Goal: Task Accomplishment & Management: Use online tool/utility

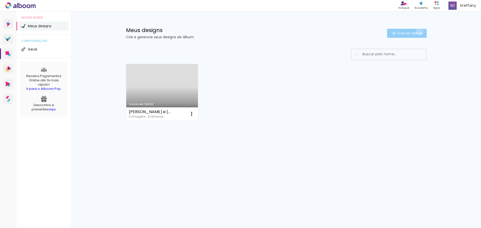
click at [418, 32] on span "Criar um design" at bounding box center [410, 33] width 26 height 3
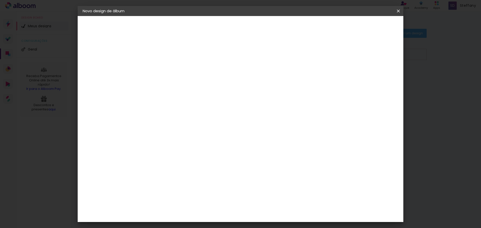
click at [165, 69] on input at bounding box center [165, 67] width 0 height 8
type input "[PERSON_NAME] e [PERSON_NAME]"
type paper-input "[PERSON_NAME] e [PERSON_NAME]"
click at [0, 0] on slot "Avançar" at bounding box center [0, 0] width 0 height 0
click at [219, 78] on iron-icon at bounding box center [216, 76] width 6 height 6
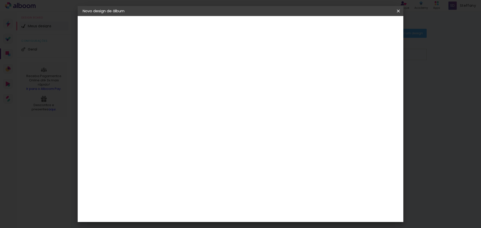
click at [258, 28] on paper-button "Avançar" at bounding box center [246, 26] width 25 height 9
click at [170, 58] on div "mm" at bounding box center [174, 57] width 8 height 4
type input "1"
type paper-input "1"
click at [168, 58] on input "1" at bounding box center [161, 57] width 17 height 6
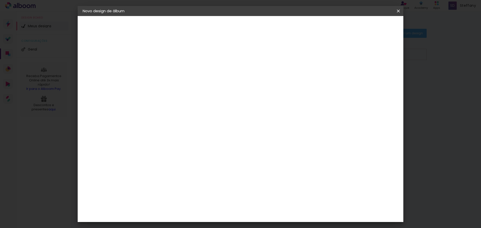
type input "2"
type paper-input "2"
click at [168, 56] on input "2" at bounding box center [161, 57] width 17 height 6
type input "3"
type paper-input "3"
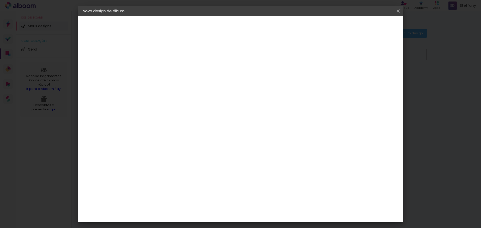
click at [168, 56] on input "3" at bounding box center [161, 57] width 17 height 6
type input "4"
type paper-input "4"
click at [168, 56] on input "4" at bounding box center [161, 57] width 17 height 6
type input "5"
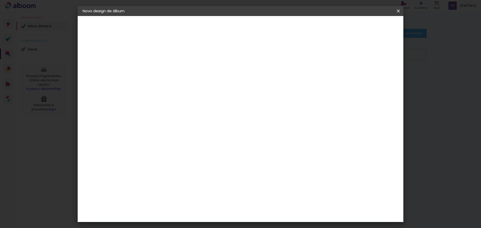
type paper-input "5"
click at [168, 56] on input "5" at bounding box center [161, 57] width 17 height 6
type input "4"
type paper-input "4"
click at [168, 60] on input "4" at bounding box center [161, 57] width 17 height 6
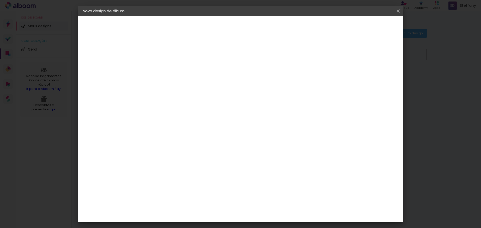
type input "3"
type paper-input "3"
click at [167, 59] on input "3" at bounding box center [161, 57] width 17 height 6
type input "2"
type paper-input "2"
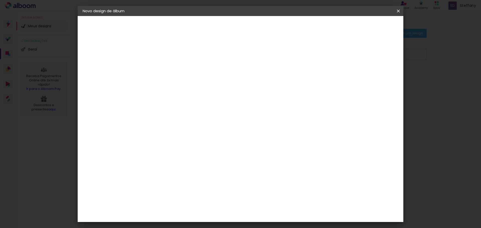
click at [167, 59] on input "2" at bounding box center [161, 57] width 17 height 6
click at [342, 58] on div at bounding box center [340, 57] width 5 height 5
type paper-checkbox "on"
type input "4"
type paper-input "4"
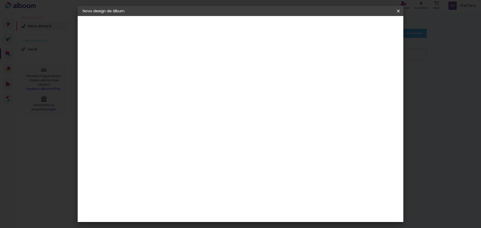
click at [375, 78] on input "4" at bounding box center [373, 76] width 9 height 8
type input "3"
type paper-input "3"
click at [375, 78] on input "3" at bounding box center [373, 76] width 9 height 8
type input "2"
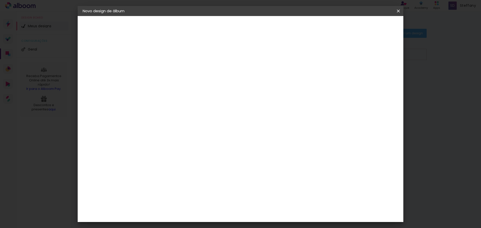
type paper-input "2"
click at [375, 78] on input "2" at bounding box center [373, 76] width 9 height 8
type input "1"
type paper-input "1"
click at [375, 78] on input "1" at bounding box center [374, 76] width 9 height 8
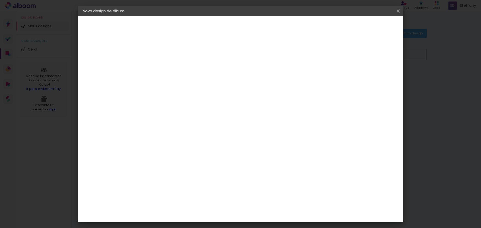
click at [375, 78] on input "1" at bounding box center [374, 76] width 9 height 8
type input "0"
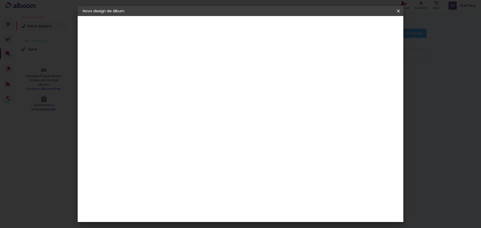
click at [377, 77] on input "0" at bounding box center [374, 76] width 9 height 8
click at [377, 77] on input "0" at bounding box center [375, 76] width 9 height 8
type input "1"
type paper-input "1"
click at [378, 74] on input "1" at bounding box center [375, 76] width 9 height 8
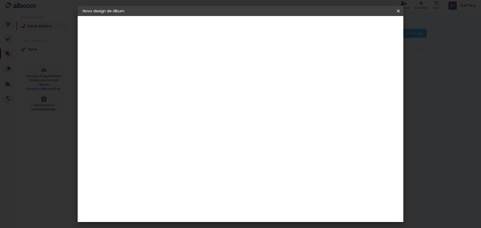
type input "2"
type paper-input "2"
click at [378, 74] on input "2" at bounding box center [374, 76] width 9 height 8
type input "1"
type paper-input "1"
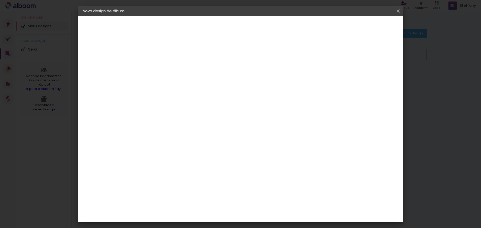
click at [377, 78] on input "1" at bounding box center [374, 76] width 9 height 8
type input "0"
click at [377, 78] on input "0" at bounding box center [375, 76] width 9 height 8
click at [154, 142] on input "30" at bounding box center [148, 142] width 13 height 8
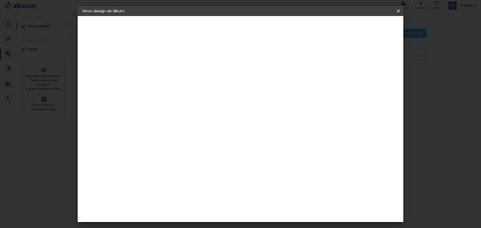
type input "25"
type paper-input "25"
click at [367, 25] on span "Iniciar design" at bounding box center [355, 27] width 23 height 4
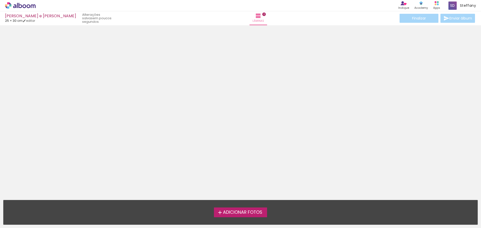
click at [253, 212] on span "Adicionar Fotos" at bounding box center [242, 212] width 39 height 5
click at [0, 0] on input "file" at bounding box center [0, 0] width 0 height 0
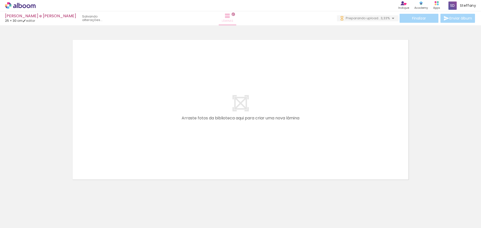
click at [230, 18] on iron-icon at bounding box center [227, 16] width 6 height 6
click at [240, 106] on quentale-layouter at bounding box center [241, 110] width 336 height 140
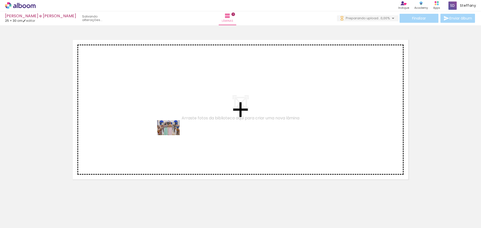
drag, startPoint x: 46, startPoint y: 212, endPoint x: 173, endPoint y: 131, distance: 150.7
click at [173, 131] on quentale-workspace at bounding box center [240, 114] width 481 height 228
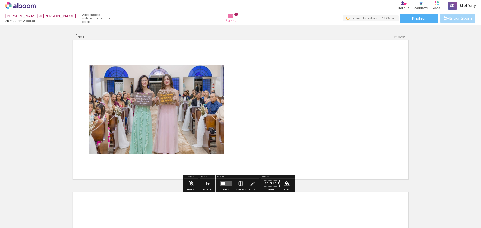
click at [225, 185] on quentale-layouter at bounding box center [226, 183] width 12 height 5
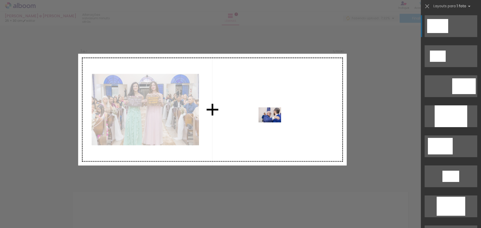
drag, startPoint x: 79, startPoint y: 216, endPoint x: 273, endPoint y: 122, distance: 215.7
click at [273, 122] on quentale-workspace at bounding box center [240, 114] width 481 height 228
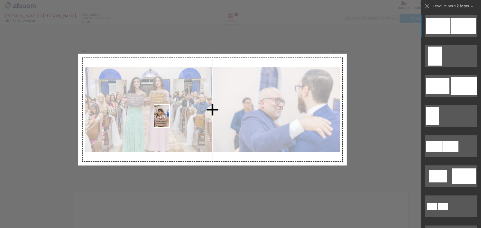
drag, startPoint x: 109, startPoint y: 219, endPoint x: 169, endPoint y: 120, distance: 115.6
click at [169, 120] on quentale-workspace at bounding box center [240, 114] width 481 height 228
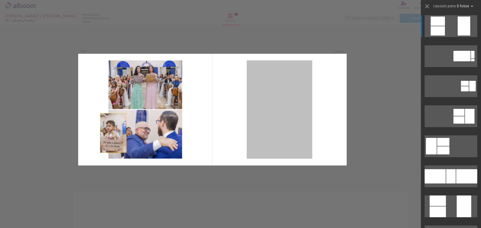
drag, startPoint x: 289, startPoint y: 101, endPoint x: 70, endPoint y: 139, distance: 222.6
click at [70, 139] on div "Inserir lâmina 1 de 1 Confirmar Cancelar" at bounding box center [240, 183] width 481 height 317
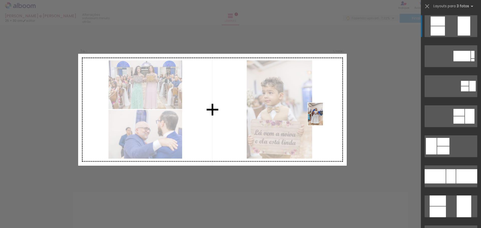
drag, startPoint x: 220, startPoint y: 211, endPoint x: 329, endPoint y: 118, distance: 143.0
click at [329, 118] on quentale-workspace at bounding box center [240, 114] width 481 height 228
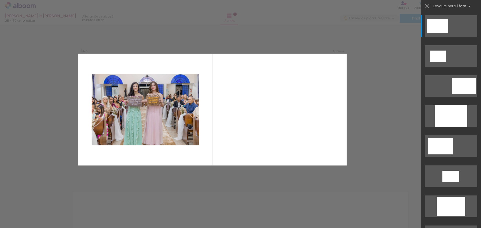
click at [82, 213] on div at bounding box center [78, 211] width 25 height 17
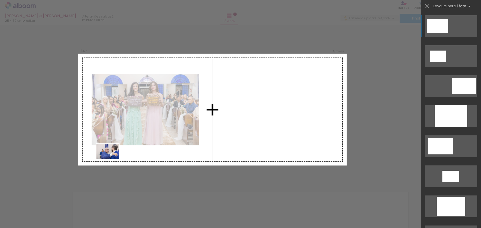
drag, startPoint x: 82, startPoint y: 212, endPoint x: 111, endPoint y: 159, distance: 60.4
click at [111, 159] on quentale-workspace at bounding box center [240, 114] width 481 height 228
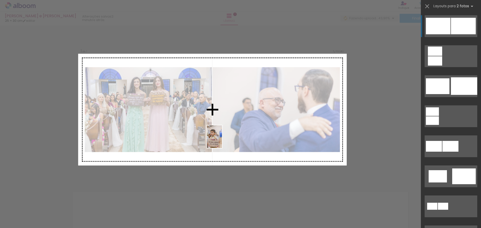
drag, startPoint x: 112, startPoint y: 220, endPoint x: 222, endPoint y: 138, distance: 136.6
click at [222, 140] on quentale-workspace at bounding box center [240, 114] width 481 height 228
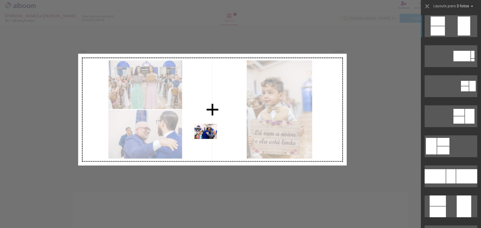
drag, startPoint x: 161, startPoint y: 214, endPoint x: 209, endPoint y: 139, distance: 89.4
click at [209, 139] on quentale-workspace at bounding box center [240, 114] width 481 height 228
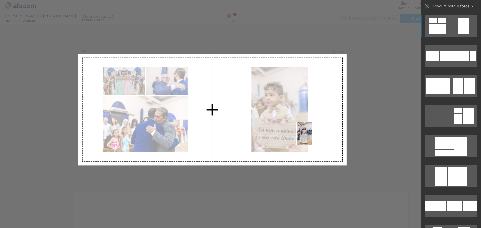
drag, startPoint x: 223, startPoint y: 217, endPoint x: 313, endPoint y: 134, distance: 122.3
click at [312, 136] on quentale-workspace at bounding box center [240, 114] width 481 height 228
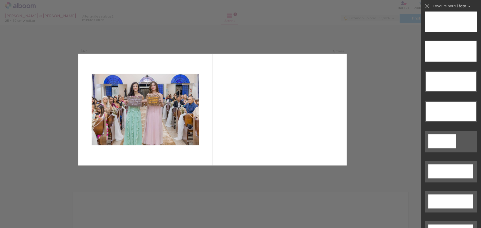
scroll to position [1556, 0]
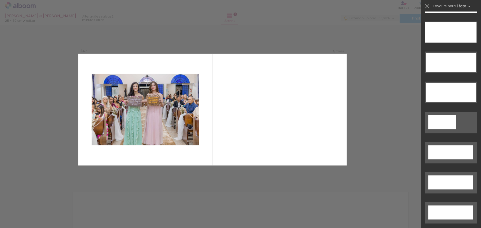
click at [49, 213] on div at bounding box center [50, 211] width 25 height 17
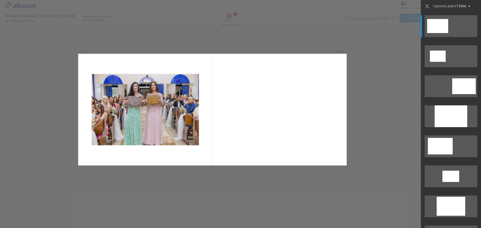
click at [103, 217] on div at bounding box center [106, 211] width 17 height 25
click at [129, 220] on div at bounding box center [134, 211] width 17 height 25
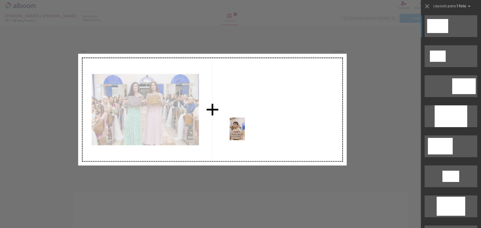
drag, startPoint x: 106, startPoint y: 212, endPoint x: 246, endPoint y: 131, distance: 162.1
click at [246, 131] on quentale-workspace at bounding box center [240, 114] width 481 height 228
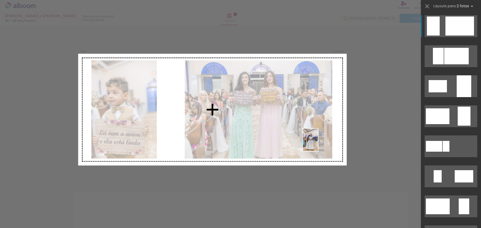
drag, startPoint x: 220, startPoint y: 217, endPoint x: 322, endPoint y: 141, distance: 127.3
click at [322, 141] on quentale-workspace at bounding box center [240, 114] width 481 height 228
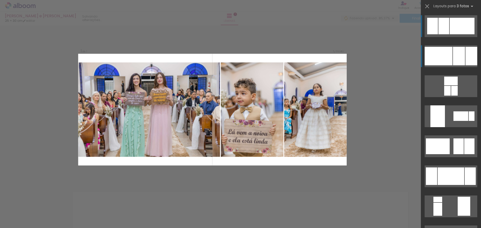
click at [441, 62] on div at bounding box center [438, 56] width 28 height 19
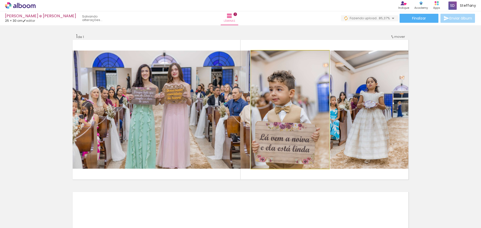
drag, startPoint x: 261, startPoint y: 56, endPoint x: 254, endPoint y: 57, distance: 7.0
type paper-slider "100"
click at [254, 57] on div at bounding box center [269, 56] width 35 height 8
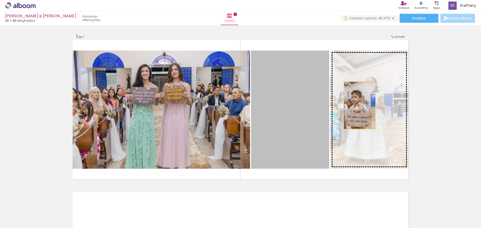
drag, startPoint x: 301, startPoint y: 106, endPoint x: 358, endPoint y: 105, distance: 57.1
click at [0, 0] on slot at bounding box center [0, 0] width 0 height 0
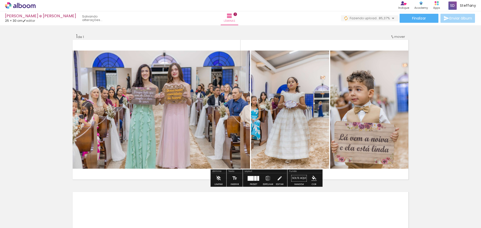
click at [445, 121] on div "Inserir lâmina 1 de 1" at bounding box center [240, 179] width 481 height 305
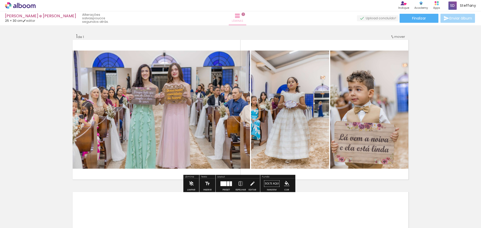
click at [243, 20] on span "Lâminas" at bounding box center [238, 21] width 12 height 5
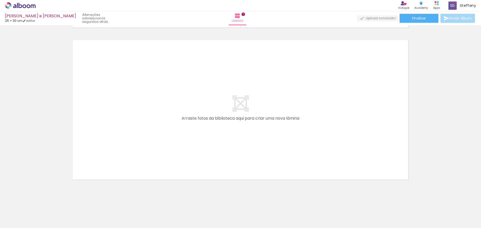
scroll to position [153, 0]
click at [244, 120] on quentale-layouter at bounding box center [241, 110] width 336 height 140
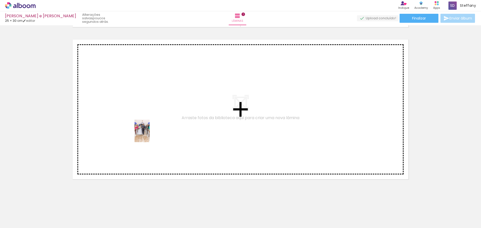
drag, startPoint x: 137, startPoint y: 213, endPoint x: 150, endPoint y: 134, distance: 79.2
click at [150, 134] on quentale-workspace at bounding box center [240, 114] width 481 height 228
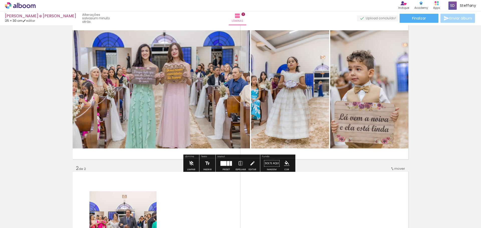
scroll to position [1, 0]
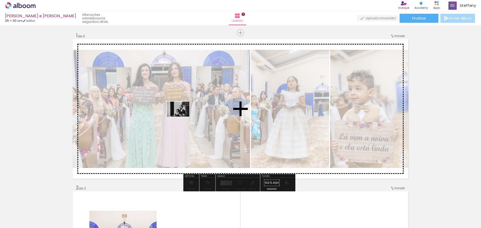
drag, startPoint x: 193, startPoint y: 215, endPoint x: 182, endPoint y: 116, distance: 99.8
click at [182, 116] on quentale-workspace at bounding box center [240, 114] width 481 height 228
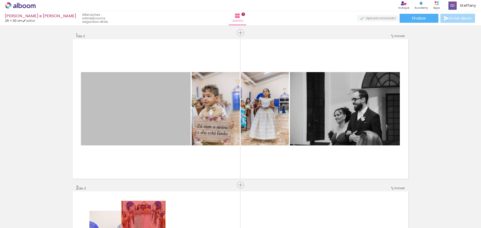
drag, startPoint x: 159, startPoint y: 112, endPoint x: 141, endPoint y: 216, distance: 104.9
click at [141, 216] on quentale-workspace at bounding box center [240, 114] width 481 height 228
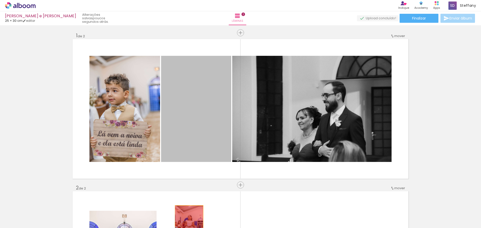
drag, startPoint x: 180, startPoint y: 120, endPoint x: 154, endPoint y: 172, distance: 57.5
click at [187, 227] on quentale-workspace at bounding box center [240, 114] width 481 height 228
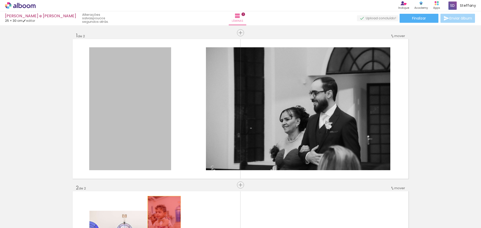
drag, startPoint x: 127, startPoint y: 91, endPoint x: 162, endPoint y: 221, distance: 134.4
click at [162, 221] on quentale-workspace at bounding box center [240, 114] width 481 height 228
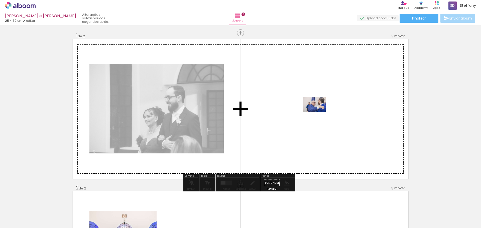
drag, startPoint x: 78, startPoint y: 212, endPoint x: 317, endPoint y: 110, distance: 259.5
click at [317, 110] on quentale-workspace at bounding box center [240, 114] width 481 height 228
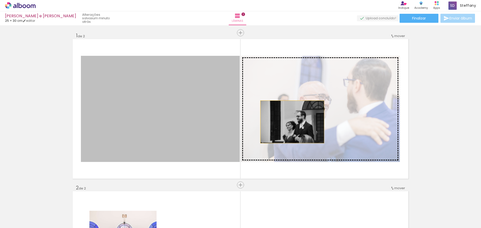
drag, startPoint x: 147, startPoint y: 118, endPoint x: 290, endPoint y: 122, distance: 143.1
click at [0, 0] on slot at bounding box center [0, 0] width 0 height 0
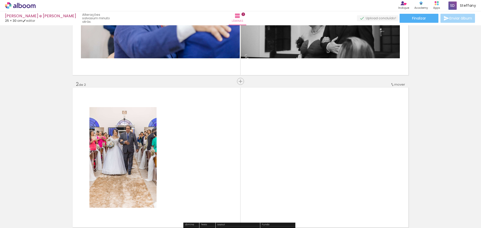
scroll to position [126, 0]
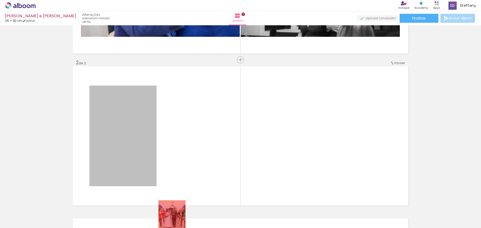
drag, startPoint x: 139, startPoint y: 109, endPoint x: 170, endPoint y: 221, distance: 115.9
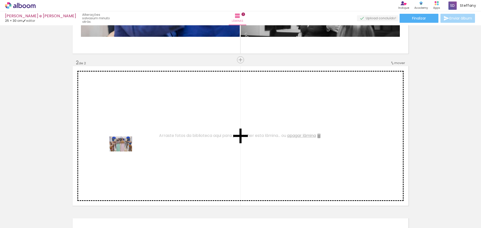
drag, startPoint x: 55, startPoint y: 213, endPoint x: 124, endPoint y: 152, distance: 92.8
click at [124, 152] on quentale-workspace at bounding box center [240, 114] width 481 height 228
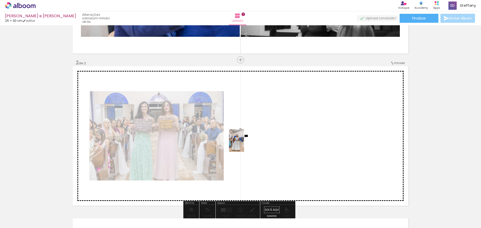
drag, startPoint x: 221, startPoint y: 217, endPoint x: 244, endPoint y: 144, distance: 76.2
click at [244, 144] on quentale-workspace at bounding box center [240, 114] width 481 height 228
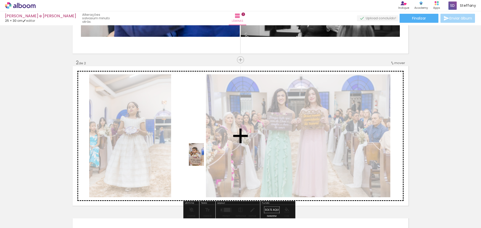
drag, startPoint x: 105, startPoint y: 215, endPoint x: 204, endPoint y: 158, distance: 114.2
click at [204, 158] on quentale-workspace at bounding box center [240, 114] width 481 height 228
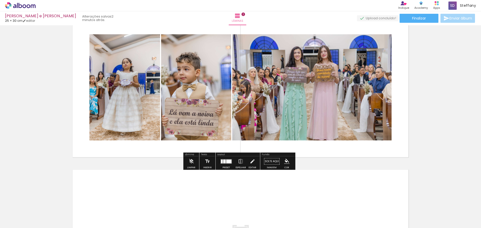
scroll to position [176, 0]
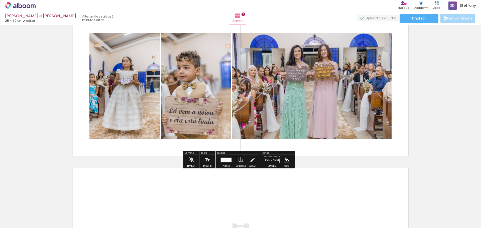
click at [227, 160] on div at bounding box center [228, 160] width 5 height 4
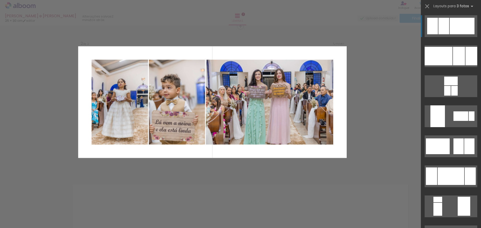
scroll to position [151, 0]
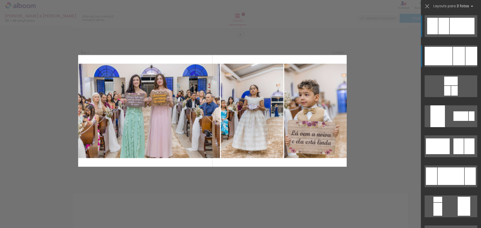
click at [441, 51] on div at bounding box center [438, 56] width 28 height 19
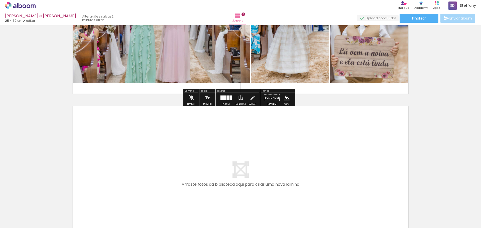
scroll to position [301, 0]
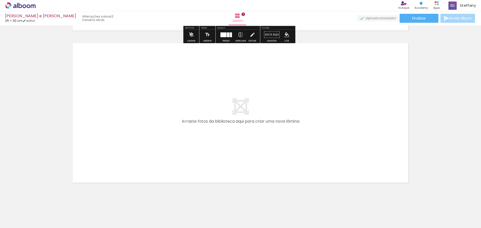
click at [242, 98] on quentale-layouter at bounding box center [241, 113] width 336 height 140
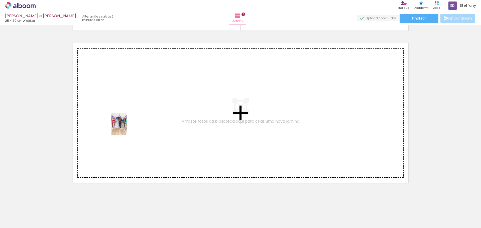
drag, startPoint x: 133, startPoint y: 217, endPoint x: 126, endPoint y: 128, distance: 89.4
click at [126, 128] on quentale-workspace at bounding box center [240, 114] width 481 height 228
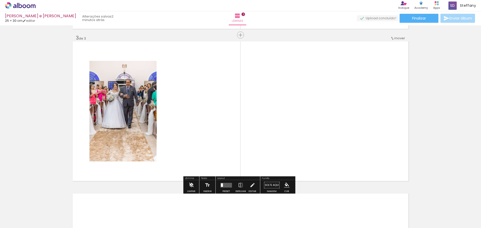
scroll to position [303, 0]
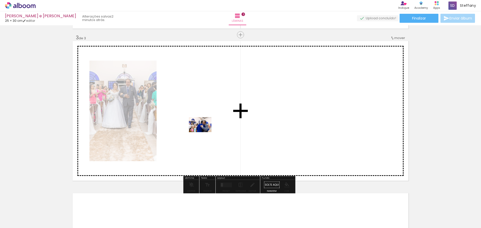
drag, startPoint x: 164, startPoint y: 215, endPoint x: 204, endPoint y: 132, distance: 91.6
click at [204, 132] on quentale-workspace at bounding box center [240, 114] width 481 height 228
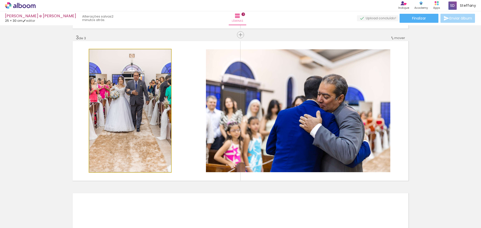
drag, startPoint x: 134, startPoint y: 129, endPoint x: 146, endPoint y: 131, distance: 12.4
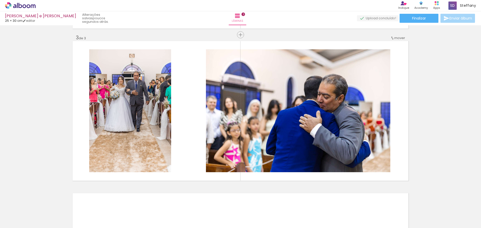
scroll to position [0, 57]
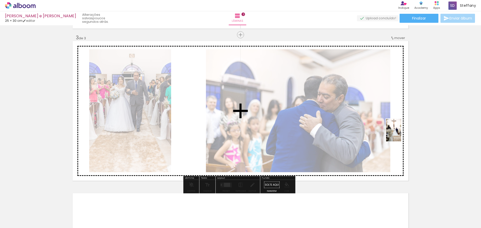
drag, startPoint x: 189, startPoint y: 216, endPoint x: 401, endPoint y: 134, distance: 227.5
click at [401, 134] on quentale-workspace at bounding box center [240, 114] width 481 height 228
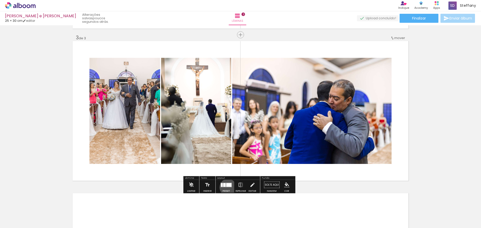
click at [227, 187] on div at bounding box center [226, 185] width 14 height 10
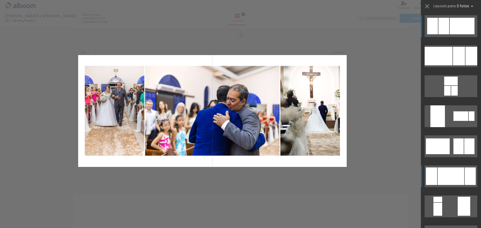
click at [449, 175] on div at bounding box center [450, 177] width 27 height 18
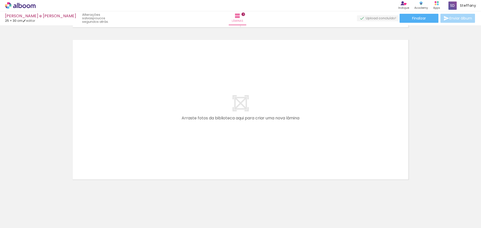
scroll to position [457, 0]
drag, startPoint x: 350, startPoint y: 216, endPoint x: 358, endPoint y: 216, distance: 7.5
click at [358, 216] on div at bounding box center [350, 211] width 17 height 25
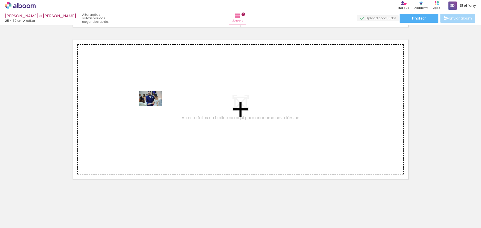
drag, startPoint x: 411, startPoint y: 215, endPoint x: 154, endPoint y: 106, distance: 279.0
click at [154, 106] on quentale-workspace at bounding box center [240, 114] width 481 height 228
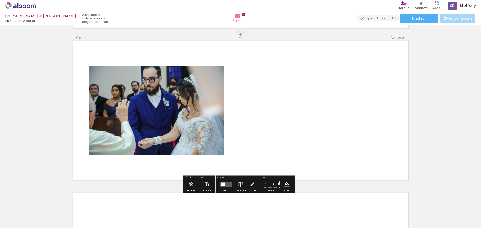
scroll to position [456, 0]
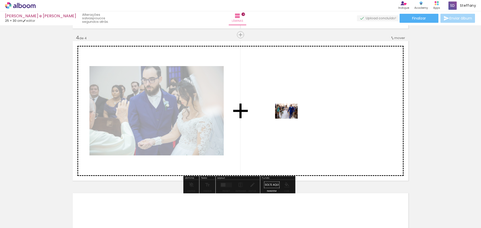
drag, startPoint x: 440, startPoint y: 212, endPoint x: 290, endPoint y: 119, distance: 177.3
click at [290, 119] on quentale-workspace at bounding box center [240, 114] width 481 height 228
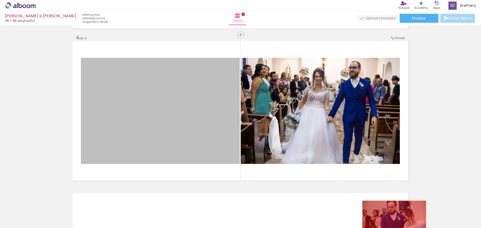
drag, startPoint x: 177, startPoint y: 114, endPoint x: 392, endPoint y: 222, distance: 240.3
click at [392, 222] on quentale-workspace at bounding box center [240, 114] width 481 height 228
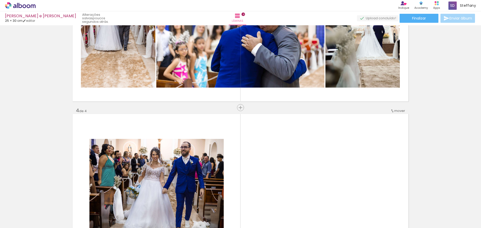
scroll to position [380, 0]
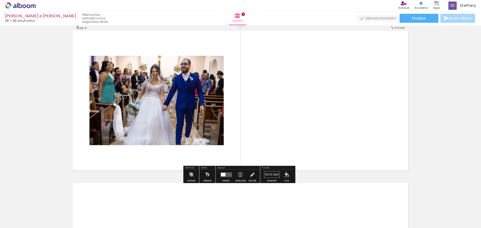
scroll to position [481, 0]
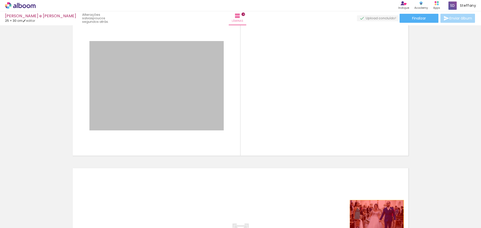
drag, startPoint x: 167, startPoint y: 73, endPoint x: 375, endPoint y: 218, distance: 253.8
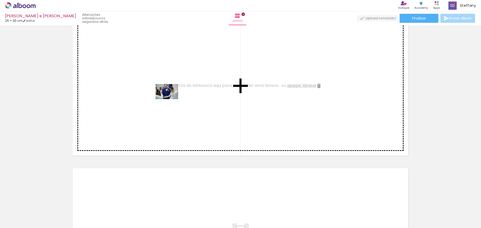
drag, startPoint x: 414, startPoint y: 213, endPoint x: 169, endPoint y: 99, distance: 269.9
click at [169, 99] on quentale-workspace at bounding box center [240, 114] width 481 height 228
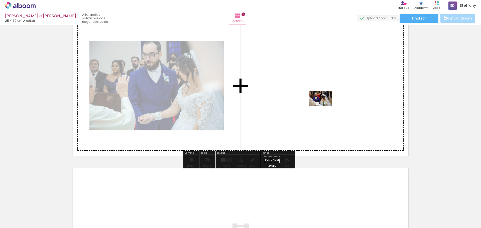
drag, startPoint x: 468, startPoint y: 218, endPoint x: 324, endPoint y: 106, distance: 181.8
click at [324, 106] on quentale-workspace at bounding box center [240, 114] width 481 height 228
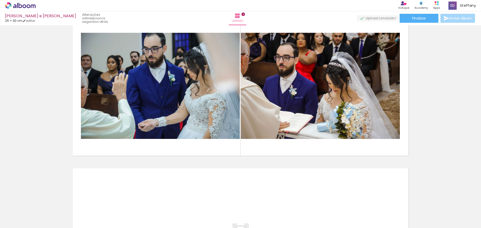
scroll to position [0, 261]
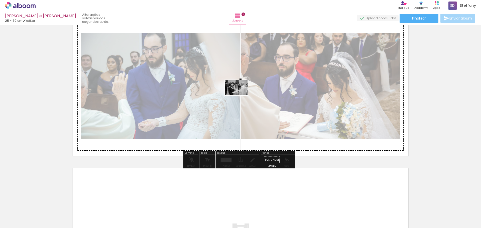
drag, startPoint x: 354, startPoint y: 213, endPoint x: 240, endPoint y: 95, distance: 164.0
click at [240, 95] on quentale-workspace at bounding box center [240, 114] width 481 height 228
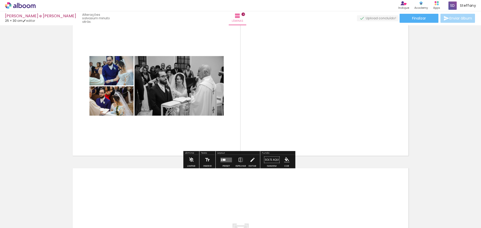
click at [227, 159] on quentale-layouter at bounding box center [226, 160] width 12 height 5
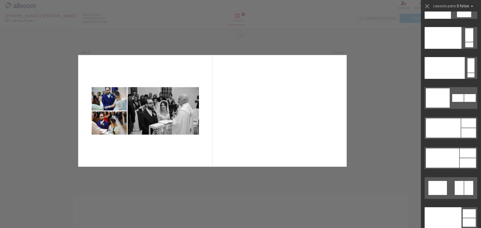
scroll to position [6334, 0]
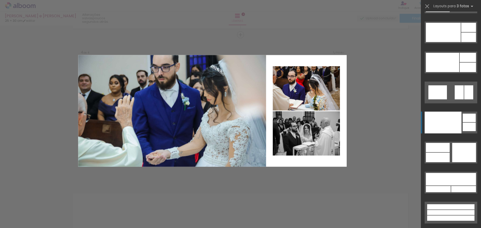
click at [456, 127] on div at bounding box center [442, 123] width 37 height 22
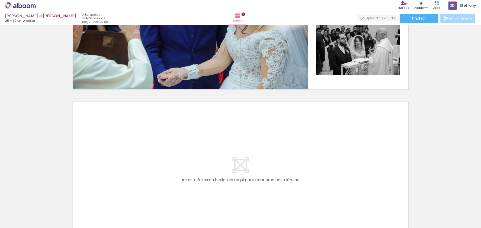
scroll to position [556, 0]
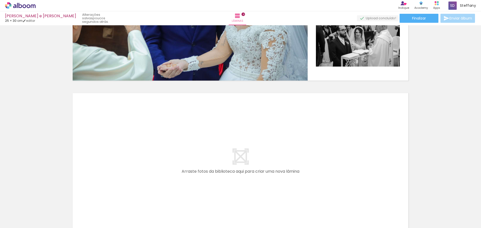
click at [246, 165] on quentale-layouter at bounding box center [241, 163] width 336 height 140
drag, startPoint x: 158, startPoint y: 220, endPoint x: 162, endPoint y: 220, distance: 3.3
click at [158, 220] on div at bounding box center [157, 211] width 17 height 25
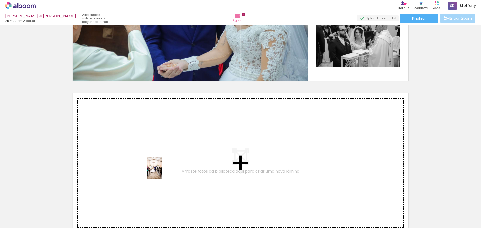
drag, startPoint x: 153, startPoint y: 219, endPoint x: 162, endPoint y: 172, distance: 47.6
click at [162, 172] on quentale-workspace at bounding box center [240, 114] width 481 height 228
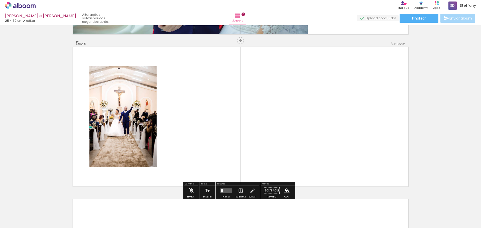
scroll to position [608, 0]
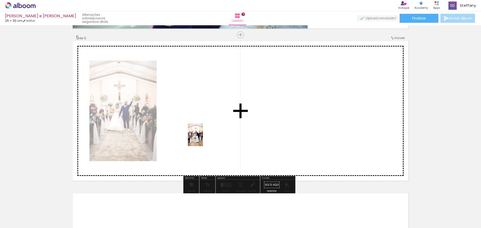
drag, startPoint x: 189, startPoint y: 218, endPoint x: 203, endPoint y: 138, distance: 80.5
click at [203, 138] on quentale-workspace at bounding box center [240, 114] width 481 height 228
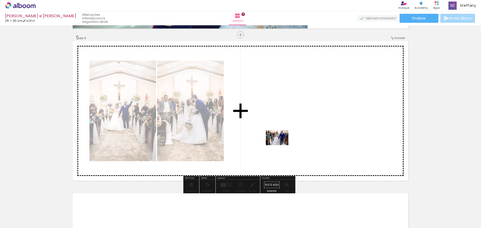
drag, startPoint x: 244, startPoint y: 218, endPoint x: 281, endPoint y: 145, distance: 81.2
click at [281, 145] on quentale-workspace at bounding box center [240, 114] width 481 height 228
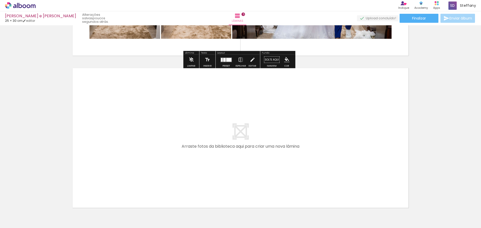
scroll to position [758, 0]
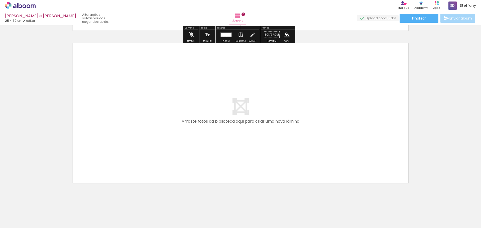
click at [237, 109] on quentale-layouter at bounding box center [241, 113] width 336 height 140
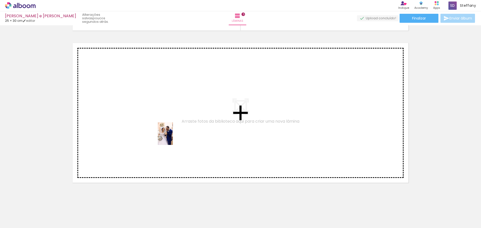
drag, startPoint x: 328, startPoint y: 221, endPoint x: 173, endPoint y: 137, distance: 176.2
click at [173, 137] on quentale-workspace at bounding box center [240, 114] width 481 height 228
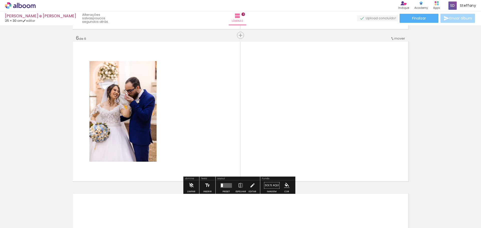
scroll to position [760, 0]
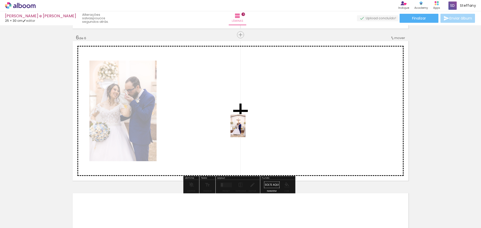
drag, startPoint x: 355, startPoint y: 217, endPoint x: 245, endPoint y: 130, distance: 139.7
click at [245, 130] on quentale-workspace at bounding box center [240, 114] width 481 height 228
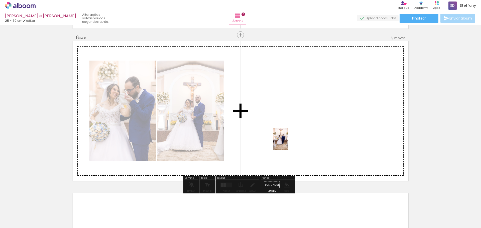
drag, startPoint x: 380, startPoint y: 219, endPoint x: 288, endPoint y: 141, distance: 120.6
click at [288, 142] on quentale-workspace at bounding box center [240, 114] width 481 height 228
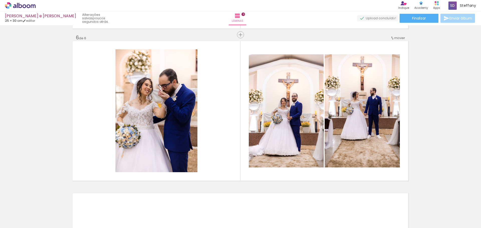
scroll to position [0, 408]
click at [333, 202] on iron-icon at bounding box center [332, 201] width 5 height 5
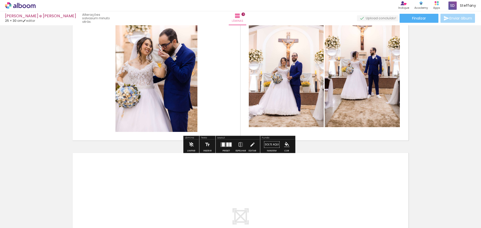
scroll to position [810, 0]
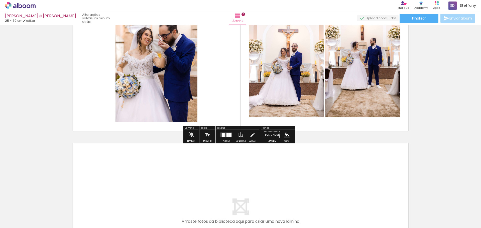
click at [227, 140] on div at bounding box center [226, 135] width 14 height 10
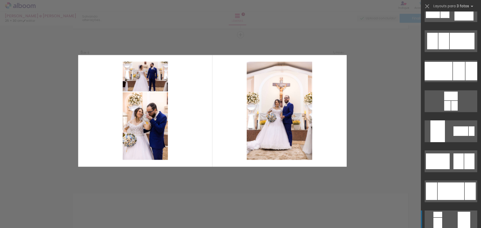
scroll to position [876, 0]
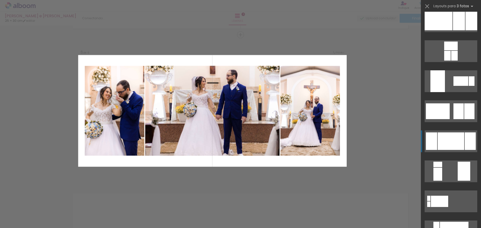
click at [454, 144] on div at bounding box center [450, 141] width 27 height 18
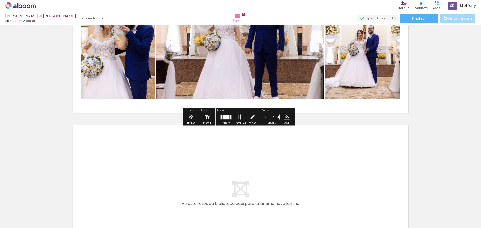
scroll to position [835, 0]
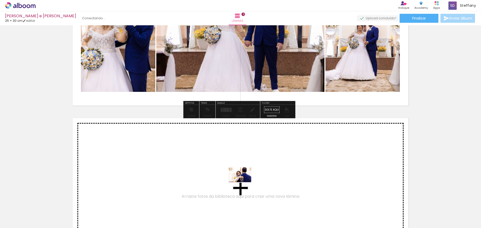
drag, startPoint x: 234, startPoint y: 217, endPoint x: 244, endPoint y: 182, distance: 36.1
click at [244, 182] on quentale-workspace at bounding box center [240, 114] width 481 height 228
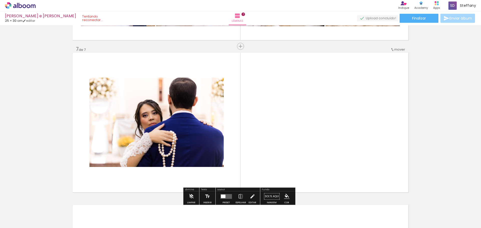
scroll to position [912, 0]
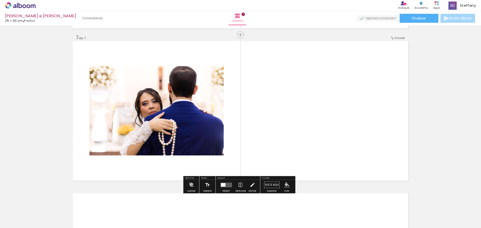
click at [223, 188] on div at bounding box center [226, 185] width 14 height 10
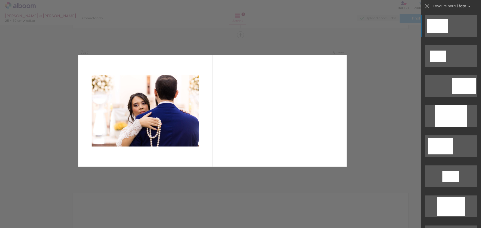
scroll to position [0, 606]
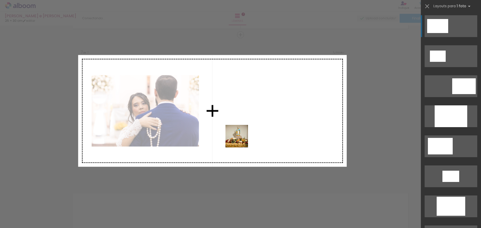
drag, startPoint x: 149, startPoint y: 210, endPoint x: 243, endPoint y: 136, distance: 119.6
click at [243, 136] on quentale-workspace at bounding box center [240, 114] width 481 height 228
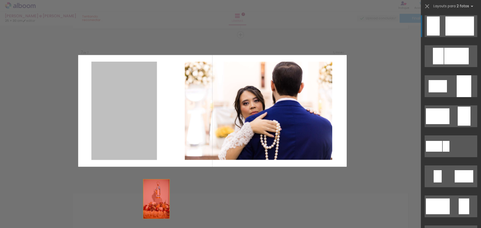
drag, startPoint x: 116, startPoint y: 132, endPoint x: 163, endPoint y: 221, distance: 100.1
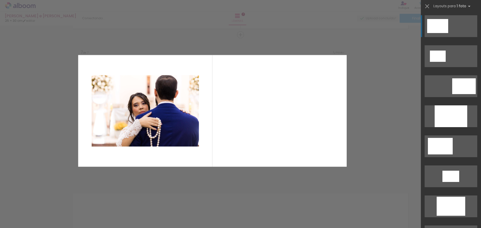
scroll to position [0, 499]
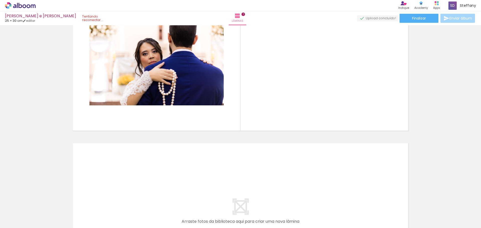
scroll to position [0, 684]
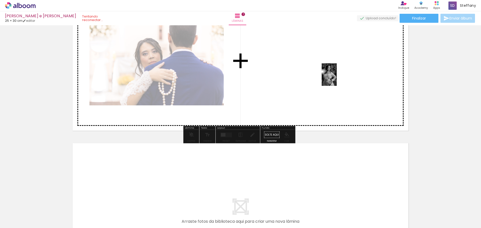
drag, startPoint x: 466, startPoint y: 220, endPoint x: 337, endPoint y: 78, distance: 192.2
click at [337, 78] on quentale-workspace at bounding box center [240, 114] width 481 height 228
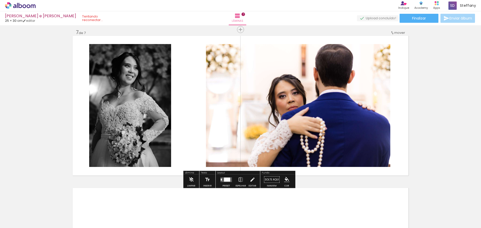
scroll to position [912, 0]
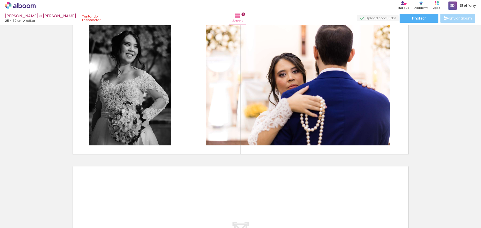
scroll to position [937, 0]
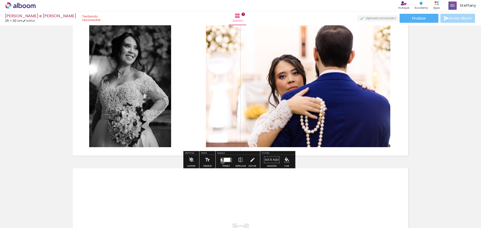
click at [221, 162] on quentale-layouter at bounding box center [226, 160] width 12 height 5
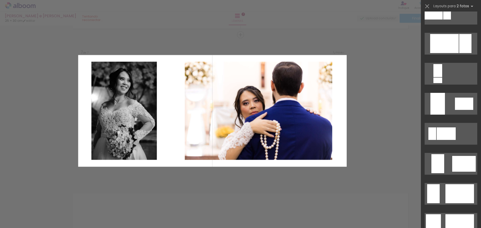
scroll to position [225, 0]
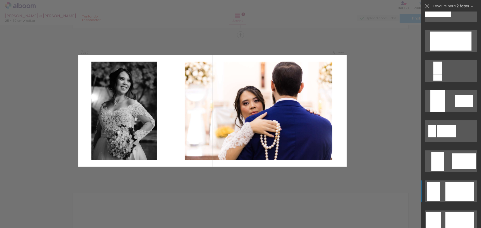
click at [461, 199] on div at bounding box center [459, 191] width 29 height 19
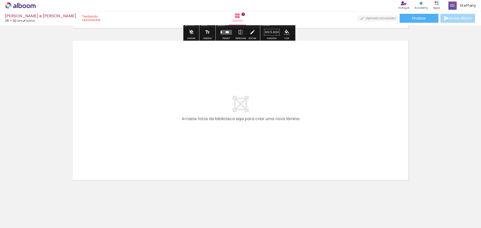
scroll to position [1066, 0]
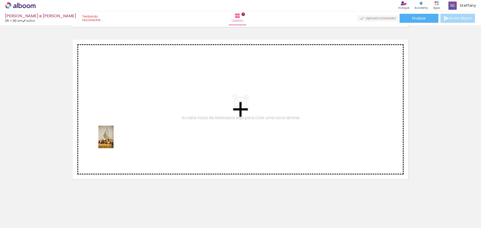
drag, startPoint x: 65, startPoint y: 216, endPoint x: 117, endPoint y: 137, distance: 94.3
click at [117, 137] on quentale-workspace at bounding box center [240, 114] width 481 height 228
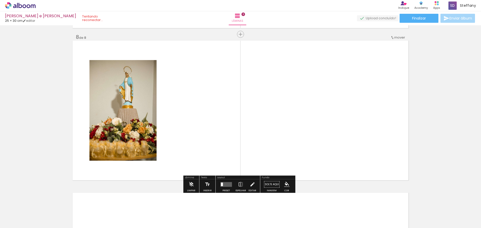
scroll to position [1065, 0]
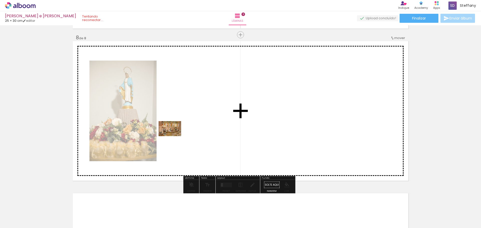
drag, startPoint x: 95, startPoint y: 218, endPoint x: 179, endPoint y: 127, distance: 124.4
click at [179, 128] on quentale-workspace at bounding box center [240, 114] width 481 height 228
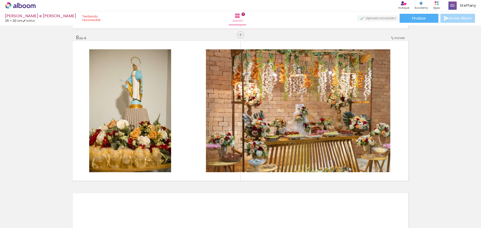
scroll to position [0, 247]
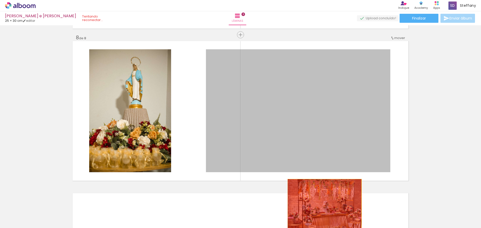
drag, startPoint x: 335, startPoint y: 155, endPoint x: 320, endPoint y: 212, distance: 59.1
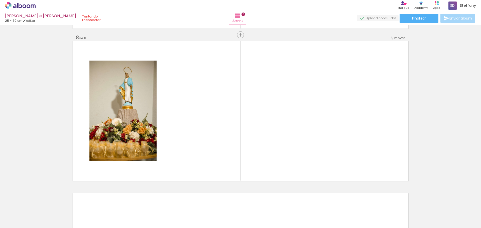
scroll to position [0, 185]
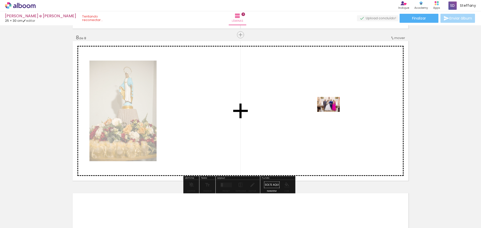
drag, startPoint x: 95, startPoint y: 216, endPoint x: 332, endPoint y: 111, distance: 258.8
click at [332, 111] on quentale-workspace at bounding box center [240, 114] width 481 height 228
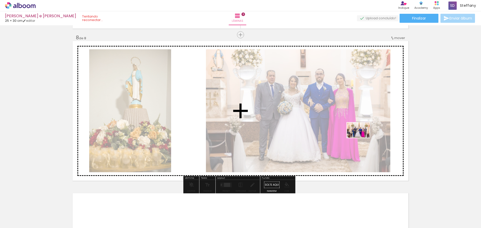
drag, startPoint x: 123, startPoint y: 216, endPoint x: 362, endPoint y: 138, distance: 251.7
click at [362, 138] on quentale-workspace at bounding box center [240, 114] width 481 height 228
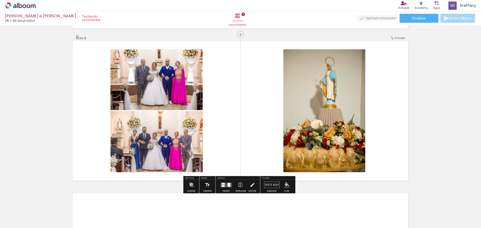
click at [224, 188] on div at bounding box center [226, 185] width 14 height 10
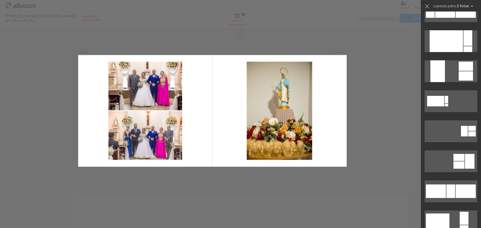
scroll to position [0, 0]
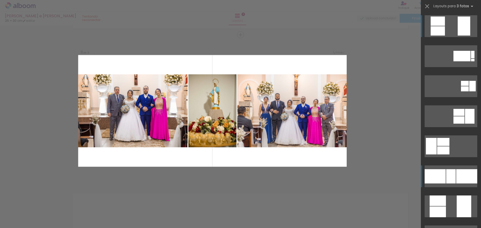
click at [464, 176] on div at bounding box center [466, 176] width 21 height 14
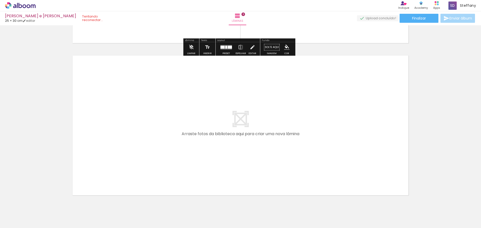
scroll to position [1215, 0]
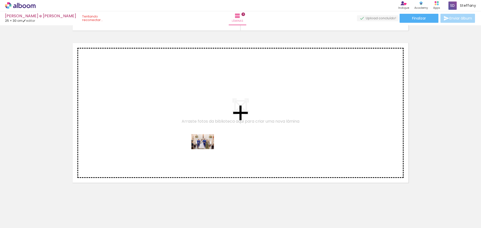
drag, startPoint x: 149, startPoint y: 216, endPoint x: 206, endPoint y: 146, distance: 90.2
click at [206, 146] on quentale-workspace at bounding box center [240, 114] width 481 height 228
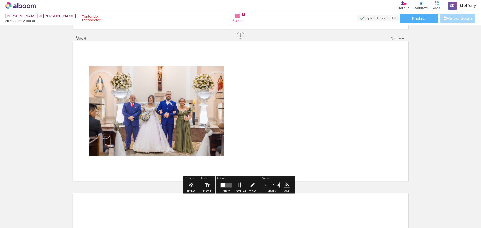
scroll to position [1217, 0]
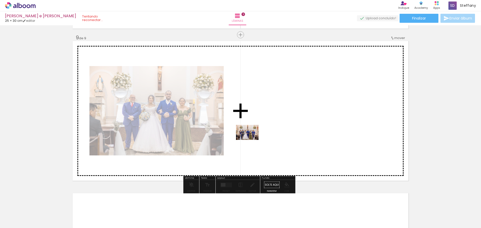
drag, startPoint x: 179, startPoint y: 217, endPoint x: 251, endPoint y: 140, distance: 105.4
click at [251, 140] on quentale-workspace at bounding box center [240, 114] width 481 height 228
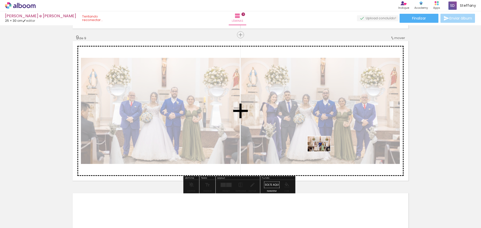
drag, startPoint x: 229, startPoint y: 219, endPoint x: 335, endPoint y: 145, distance: 128.2
click at [334, 145] on quentale-workspace at bounding box center [240, 114] width 481 height 228
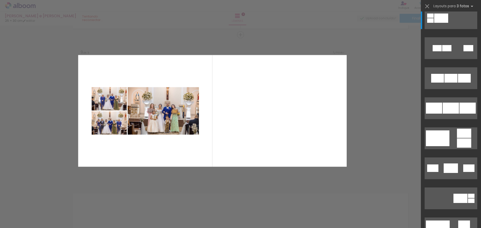
scroll to position [16, 0]
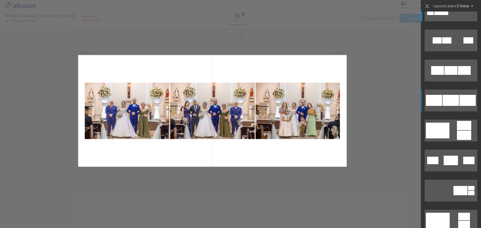
click at [464, 105] on div at bounding box center [467, 100] width 16 height 11
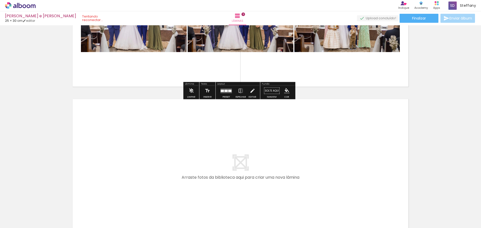
scroll to position [1317, 0]
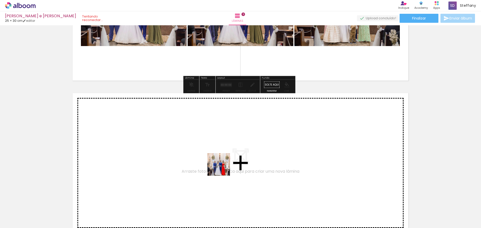
drag, startPoint x: 203, startPoint y: 215, endPoint x: 225, endPoint y: 159, distance: 59.9
click at [225, 159] on quentale-workspace at bounding box center [240, 114] width 481 height 228
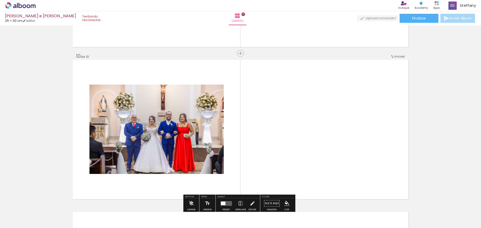
scroll to position [1369, 0]
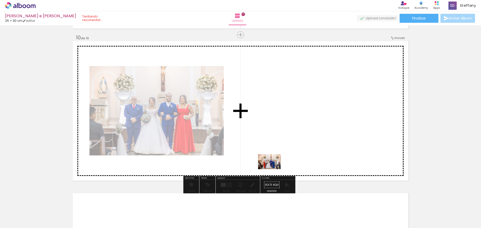
drag, startPoint x: 258, startPoint y: 218, endPoint x: 274, endPoint y: 149, distance: 70.7
click at [274, 149] on quentale-workspace at bounding box center [240, 114] width 481 height 228
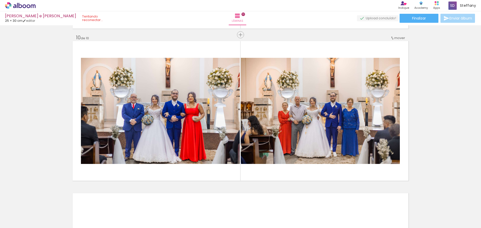
scroll to position [0, 215]
drag, startPoint x: 287, startPoint y: 224, endPoint x: 281, endPoint y: 225, distance: 6.3
click at [41, 225] on iron-horizontal-list at bounding box center [36, 212] width 10 height 31
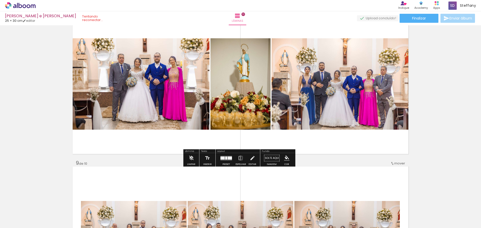
scroll to position [1094, 0]
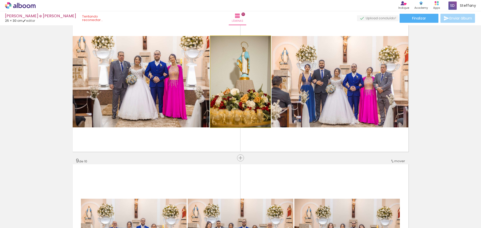
click at [236, 104] on quentale-photo at bounding box center [240, 81] width 60 height 91
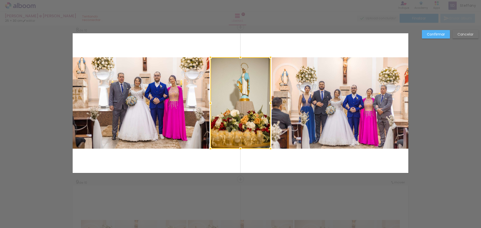
scroll to position [1065, 0]
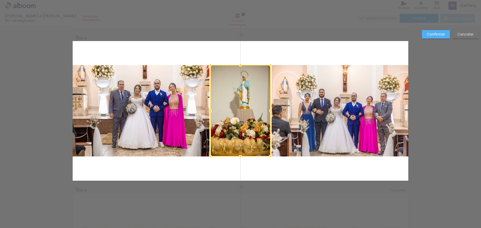
click at [237, 125] on div at bounding box center [240, 110] width 60 height 91
click at [347, 99] on quentale-photo at bounding box center [339, 110] width 137 height 91
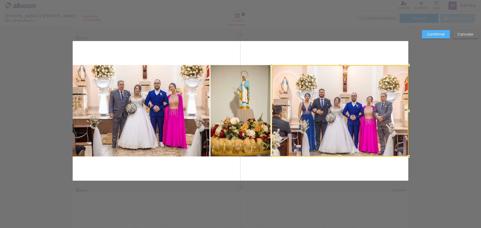
click at [231, 100] on quentale-photo at bounding box center [240, 110] width 60 height 91
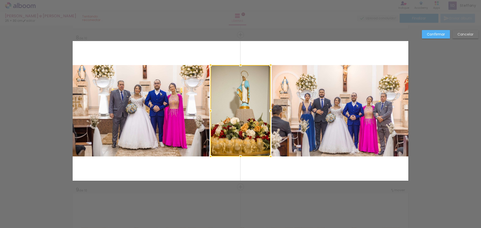
click at [323, 126] on quentale-photo at bounding box center [339, 110] width 137 height 91
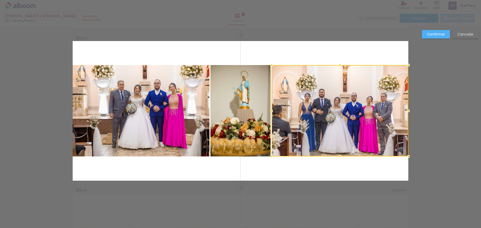
click at [359, 22] on div at bounding box center [240, 12] width 481 height 25
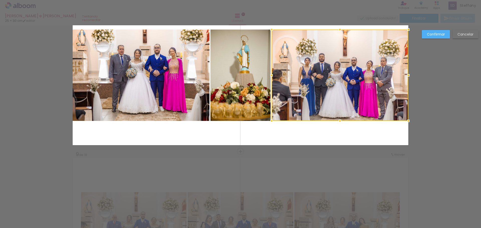
scroll to position [1140, 0]
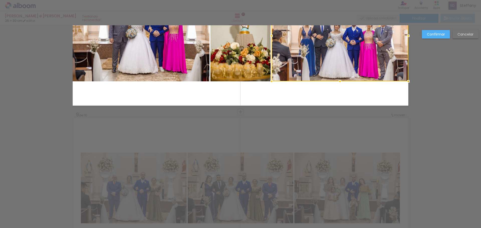
click at [309, 45] on div at bounding box center [339, 35] width 137 height 91
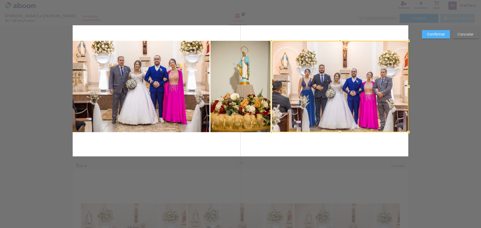
scroll to position [1039, 0]
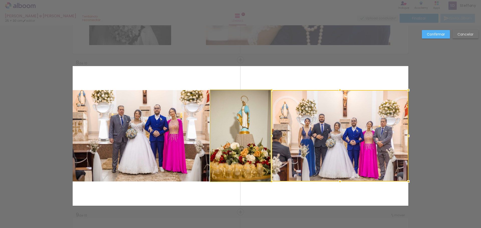
click at [232, 126] on quentale-photo at bounding box center [240, 135] width 60 height 91
click at [271, 126] on div at bounding box center [339, 135] width 137 height 91
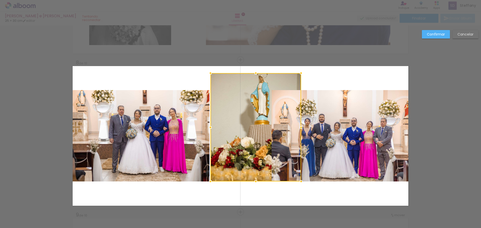
drag, startPoint x: 269, startPoint y: 91, endPoint x: 299, endPoint y: 74, distance: 35.0
click at [299, 74] on div at bounding box center [301, 73] width 10 height 10
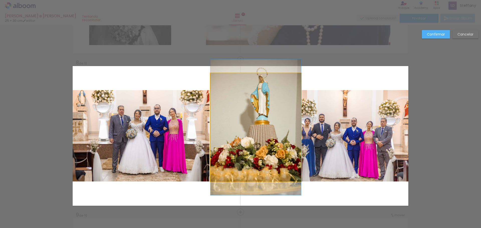
click at [268, 92] on quentale-photo at bounding box center [255, 127] width 91 height 108
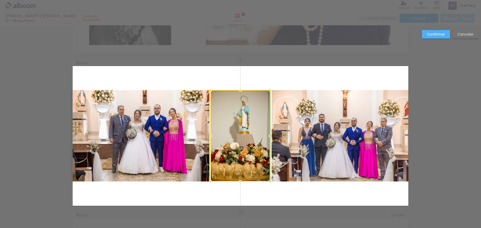
drag, startPoint x: 299, startPoint y: 74, endPoint x: 268, endPoint y: 89, distance: 34.7
click at [268, 89] on div at bounding box center [270, 90] width 10 height 10
click at [274, 193] on quentale-layouter at bounding box center [241, 136] width 336 height 140
click at [245, 129] on quentale-photo at bounding box center [240, 135] width 60 height 91
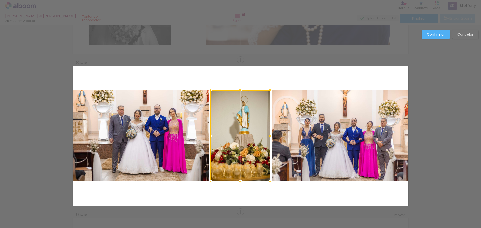
click at [0, 0] on slot "Cancelar" at bounding box center [0, 0] width 0 height 0
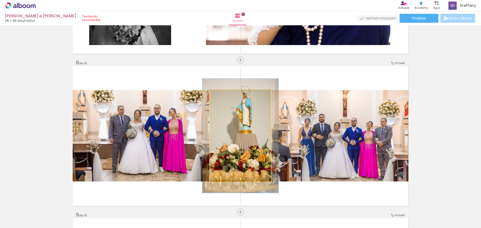
drag, startPoint x: 219, startPoint y: 96, endPoint x: 224, endPoint y: 99, distance: 5.2
type paper-slider "125"
click at [224, 99] on div at bounding box center [226, 95] width 8 height 8
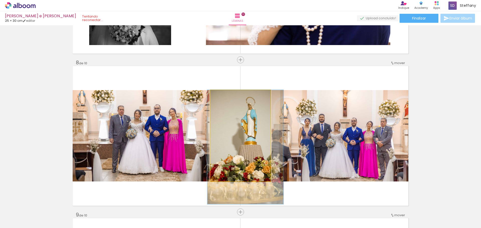
drag, startPoint x: 234, startPoint y: 124, endPoint x: 239, endPoint y: 136, distance: 13.0
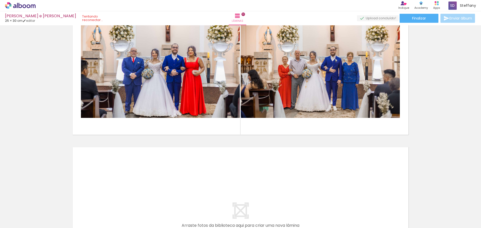
scroll to position [0, 523]
click at [362, 169] on quentale-layouter at bounding box center [241, 217] width 336 height 140
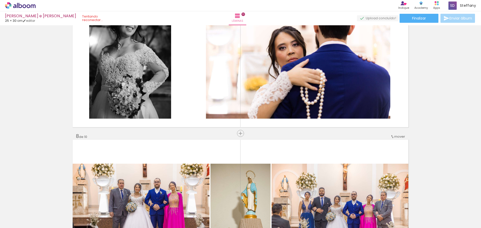
scroll to position [1052, 0]
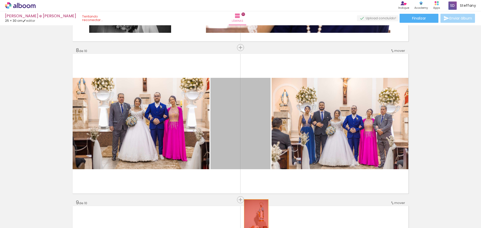
drag, startPoint x: 234, startPoint y: 128, endPoint x: 255, endPoint y: 219, distance: 92.6
click at [254, 220] on quentale-workspace at bounding box center [240, 114] width 481 height 228
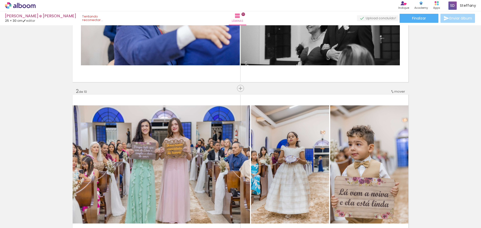
scroll to position [0, 0]
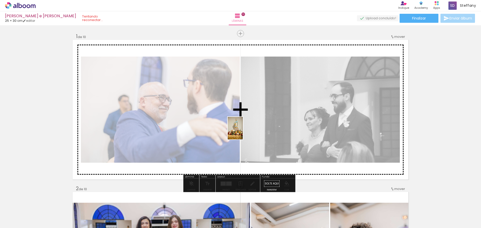
drag, startPoint x: 256, startPoint y: 213, endPoint x: 243, endPoint y: 132, distance: 81.7
click at [243, 132] on quentale-workspace at bounding box center [240, 114] width 481 height 228
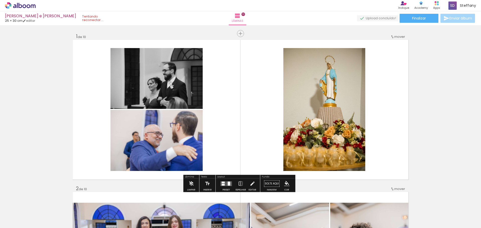
click at [225, 183] on quentale-layouter at bounding box center [226, 183] width 12 height 5
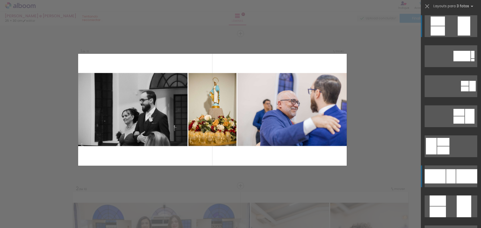
click at [450, 175] on div at bounding box center [451, 176] width 10 height 14
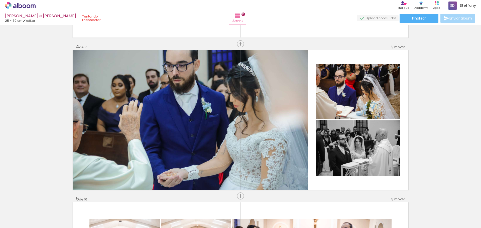
scroll to position [445, 0]
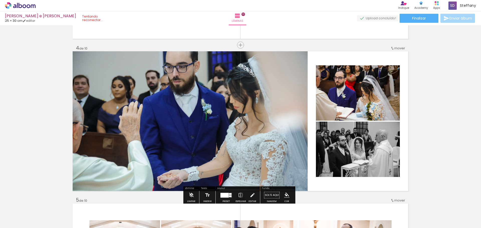
click at [226, 195] on div at bounding box center [224, 195] width 8 height 5
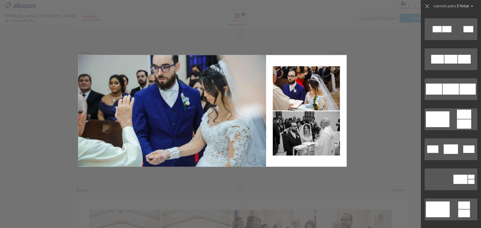
scroll to position [0, 0]
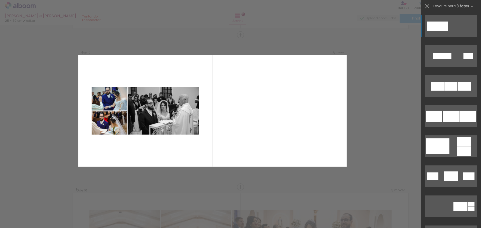
click at [439, 28] on div at bounding box center [441, 26] width 14 height 9
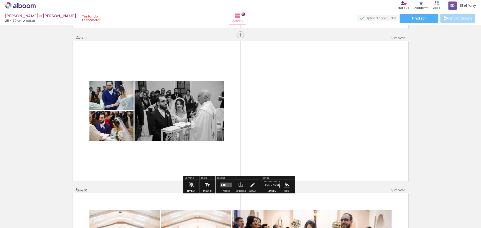
drag, startPoint x: 83, startPoint y: 71, endPoint x: 192, endPoint y: 113, distance: 116.6
click at [192, 113] on quentale-layouter at bounding box center [241, 111] width 336 height 140
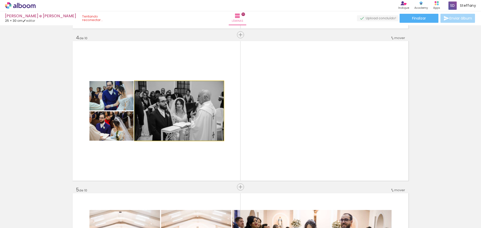
click at [192, 116] on quentale-photo at bounding box center [178, 111] width 89 height 60
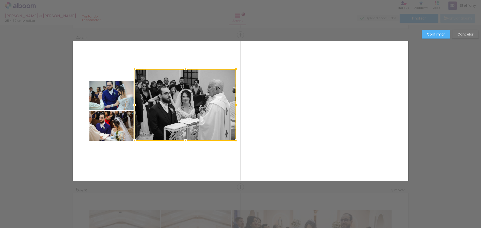
drag, startPoint x: 221, startPoint y: 81, endPoint x: 233, endPoint y: 70, distance: 16.2
click at [233, 70] on div at bounding box center [236, 69] width 10 height 10
click at [116, 93] on quentale-photo at bounding box center [111, 95] width 44 height 29
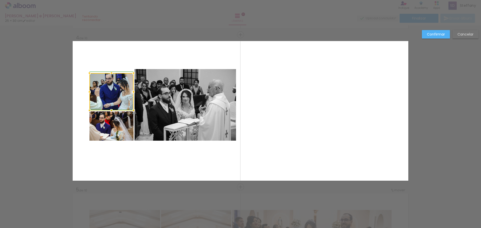
drag, startPoint x: 87, startPoint y: 81, endPoint x: 87, endPoint y: 73, distance: 8.0
click at [87, 73] on div at bounding box center [89, 73] width 10 height 10
click at [98, 92] on quentale-photo at bounding box center [111, 91] width 44 height 37
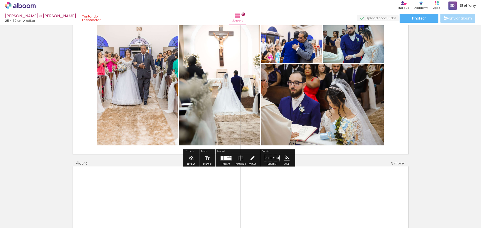
scroll to position [342, 0]
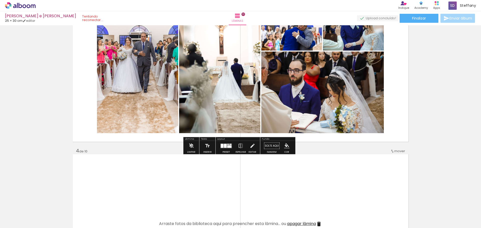
click at [224, 145] on div at bounding box center [225, 146] width 3 height 4
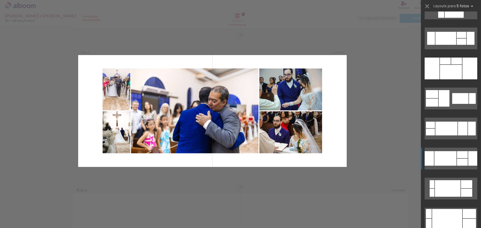
scroll to position [200, 0]
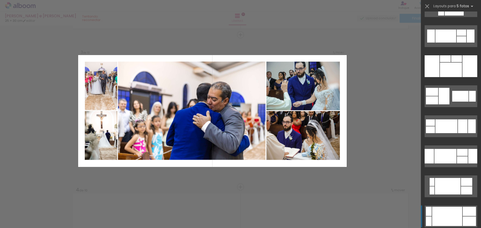
click at [455, 208] on div at bounding box center [447, 216] width 30 height 19
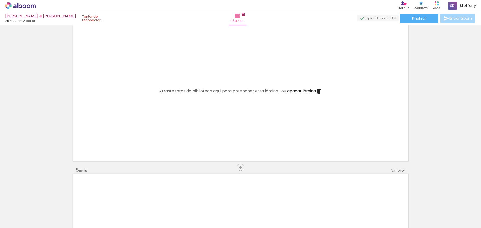
scroll to position [476, 0]
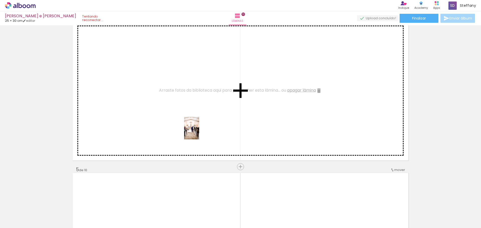
drag, startPoint x: 220, startPoint y: 214, endPoint x: 199, endPoint y: 132, distance: 85.0
click at [199, 132] on quentale-workspace at bounding box center [240, 114] width 481 height 228
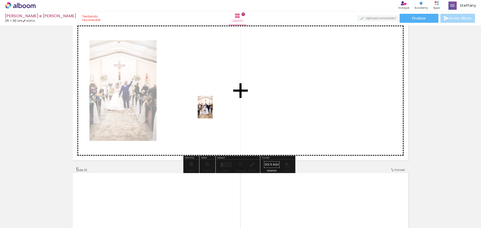
drag, startPoint x: 251, startPoint y: 220, endPoint x: 213, endPoint y: 111, distance: 115.9
click at [213, 111] on quentale-workspace at bounding box center [240, 114] width 481 height 228
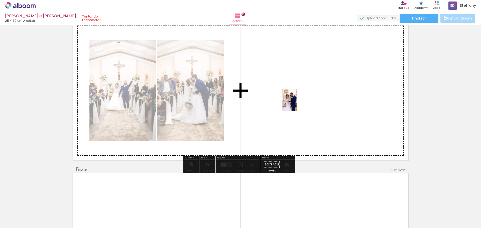
drag, startPoint x: 392, startPoint y: 217, endPoint x: 297, endPoint y: 104, distance: 147.7
click at [297, 104] on quentale-workspace at bounding box center [240, 114] width 481 height 228
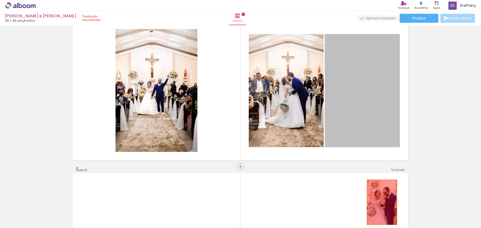
drag, startPoint x: 374, startPoint y: 124, endPoint x: 370, endPoint y: 215, distance: 91.0
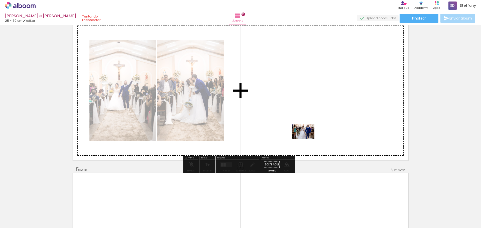
drag, startPoint x: 310, startPoint y: 217, endPoint x: 303, endPoint y: 117, distance: 99.9
click at [303, 117] on quentale-workspace at bounding box center [240, 114] width 481 height 228
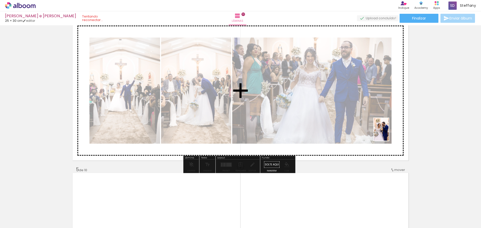
drag, startPoint x: 391, startPoint y: 219, endPoint x: 389, endPoint y: 133, distance: 85.7
click at [389, 133] on quentale-workspace at bounding box center [240, 114] width 481 height 228
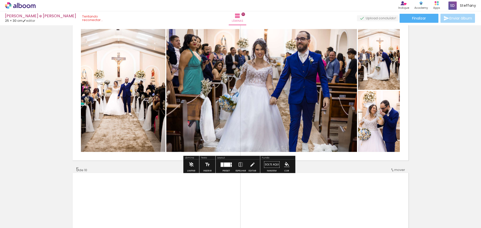
click at [230, 165] on quentale-layouter at bounding box center [226, 164] width 12 height 5
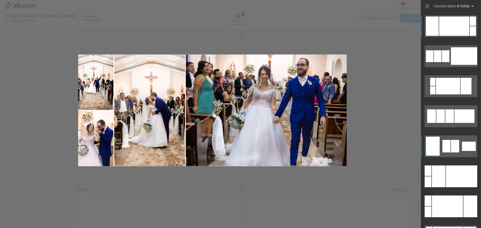
scroll to position [456, 0]
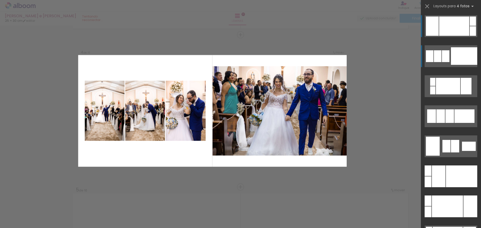
click at [465, 57] on div at bounding box center [464, 56] width 26 height 18
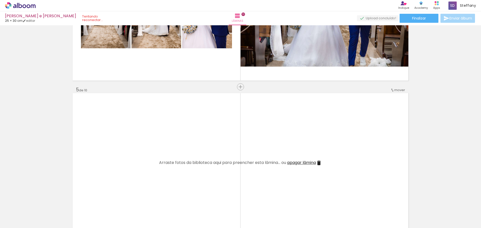
scroll to position [0, 340]
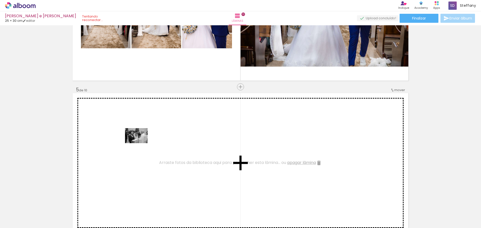
drag, startPoint x: 276, startPoint y: 218, endPoint x: 140, endPoint y: 143, distance: 155.1
click at [140, 143] on quentale-workspace at bounding box center [240, 114] width 481 height 228
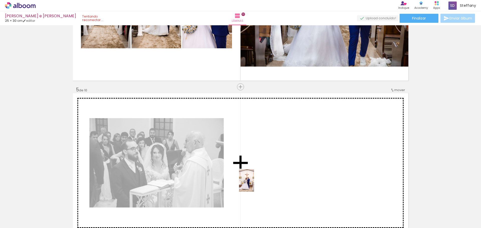
drag, startPoint x: 327, startPoint y: 221, endPoint x: 333, endPoint y: 211, distance: 11.8
click at [242, 175] on quentale-workspace at bounding box center [240, 114] width 481 height 228
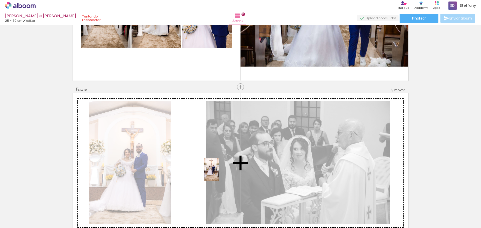
drag, startPoint x: 358, startPoint y: 220, endPoint x: 219, endPoint y: 173, distance: 146.6
click at [219, 173] on quentale-workspace at bounding box center [240, 114] width 481 height 228
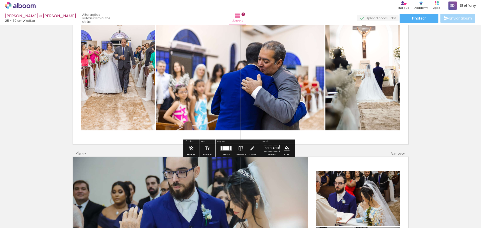
scroll to position [401, 0]
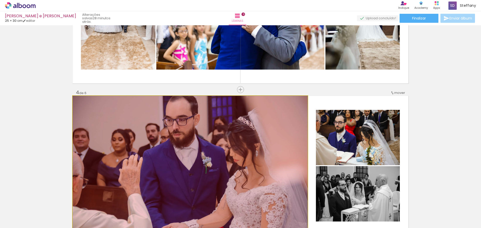
drag, startPoint x: 288, startPoint y: 157, endPoint x: 287, endPoint y: 240, distance: 83.1
click at [287, 228] on html "link( href="../../bower_components/polymer/polymer.html" rel="import" ) picture…" at bounding box center [240, 114] width 481 height 228
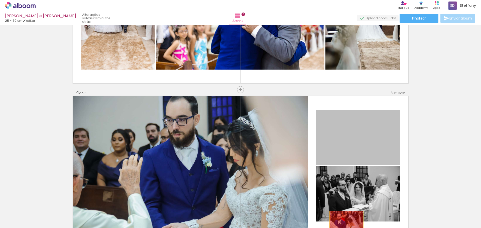
drag, startPoint x: 349, startPoint y: 144, endPoint x: 344, endPoint y: 222, distance: 78.8
click at [344, 222] on quentale-workspace at bounding box center [240, 114] width 481 height 228
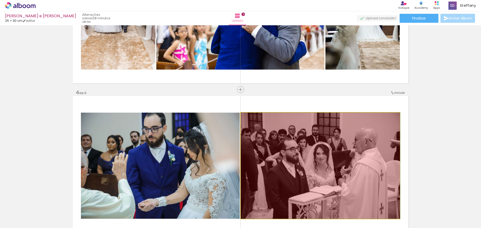
drag, startPoint x: 335, startPoint y: 171, endPoint x: 333, endPoint y: 163, distance: 8.6
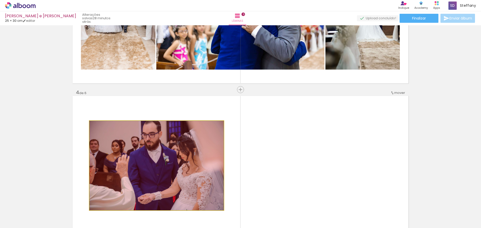
drag, startPoint x: 185, startPoint y: 160, endPoint x: 217, endPoint y: 219, distance: 67.1
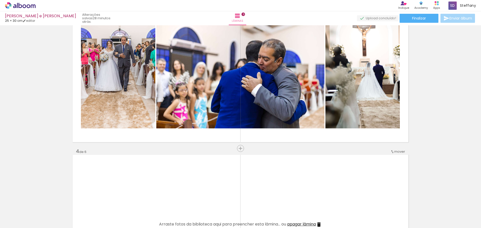
scroll to position [301, 0]
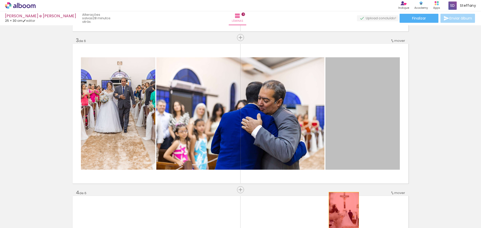
drag, startPoint x: 358, startPoint y: 120, endPoint x: 342, endPoint y: 215, distance: 96.6
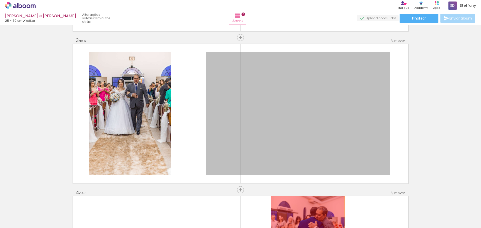
drag, startPoint x: 316, startPoint y: 129, endPoint x: 306, endPoint y: 221, distance: 92.0
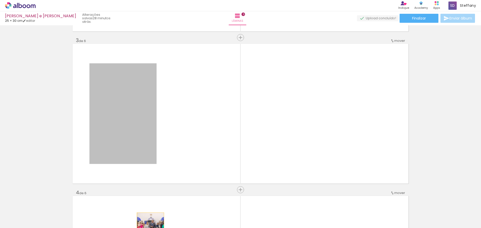
drag, startPoint x: 130, startPoint y: 125, endPoint x: 148, endPoint y: 233, distance: 109.7
click at [148, 228] on html "link( href="../../bower_components/polymer/polymer.html" rel="import" ) picture…" at bounding box center [240, 114] width 481 height 228
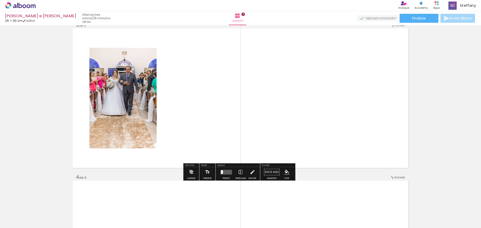
scroll to position [326, 0]
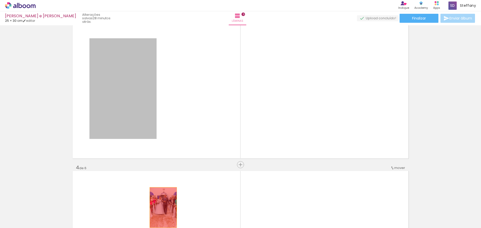
drag, startPoint x: 132, startPoint y: 100, endPoint x: 161, endPoint y: 208, distance: 111.7
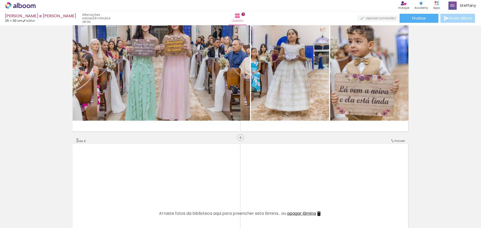
scroll to position [0, 415]
drag, startPoint x: 340, startPoint y: 219, endPoint x: 343, endPoint y: 219, distance: 3.5
click at [343, 219] on div at bounding box center [336, 211] width 17 height 25
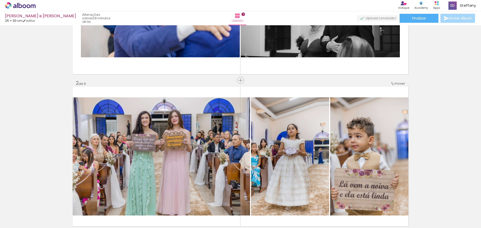
scroll to position [50, 0]
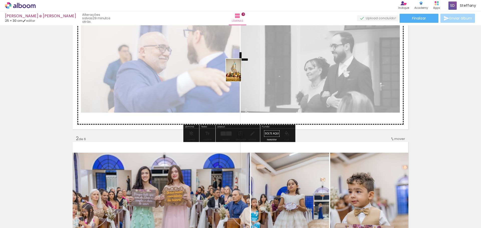
drag, startPoint x: 339, startPoint y: 216, endPoint x: 241, endPoint y: 74, distance: 173.0
click at [241, 74] on quentale-workspace at bounding box center [240, 114] width 481 height 228
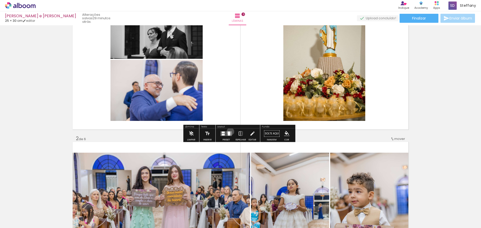
click at [229, 131] on quentale-layouter at bounding box center [226, 133] width 12 height 5
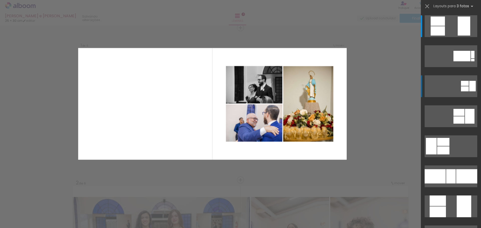
scroll to position [0, 0]
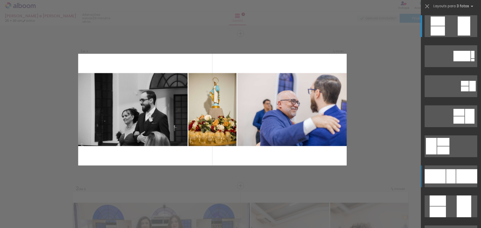
click at [456, 179] on div at bounding box center [466, 176] width 21 height 14
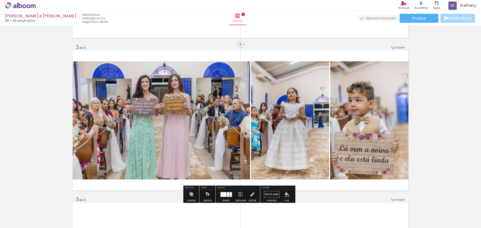
scroll to position [225, 0]
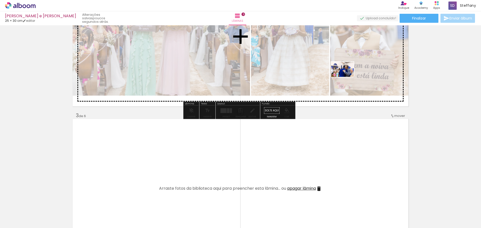
drag, startPoint x: 165, startPoint y: 217, endPoint x: 346, endPoint y: 77, distance: 229.0
click at [346, 77] on quentale-workspace at bounding box center [240, 114] width 481 height 228
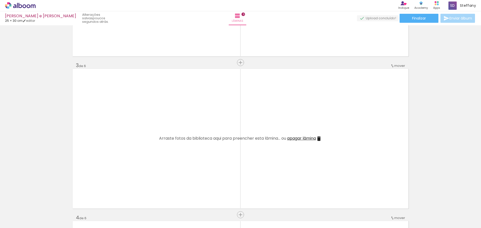
scroll to position [0, 0]
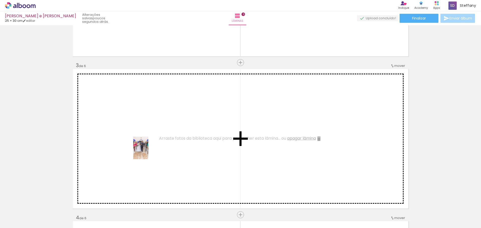
drag, startPoint x: 138, startPoint y: 217, endPoint x: 148, endPoint y: 152, distance: 66.0
click at [148, 152] on quentale-workspace at bounding box center [240, 114] width 481 height 228
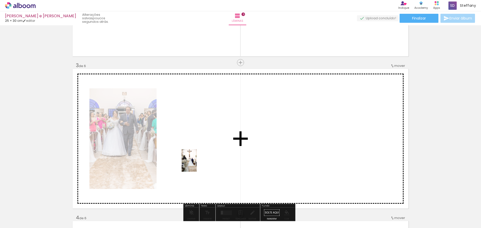
drag, startPoint x: 246, startPoint y: 221, endPoint x: 197, endPoint y: 164, distance: 75.4
click at [197, 164] on quentale-workspace at bounding box center [240, 114] width 481 height 228
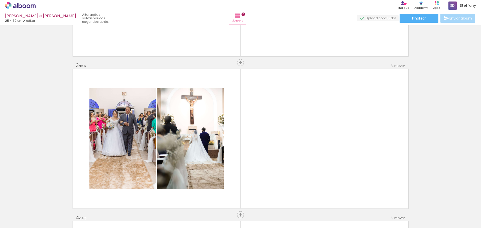
scroll to position [0, 249]
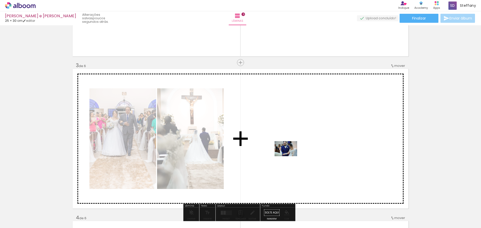
drag, startPoint x: 280, startPoint y: 214, endPoint x: 289, endPoint y: 155, distance: 59.8
click at [289, 155] on quentale-workspace at bounding box center [240, 114] width 481 height 228
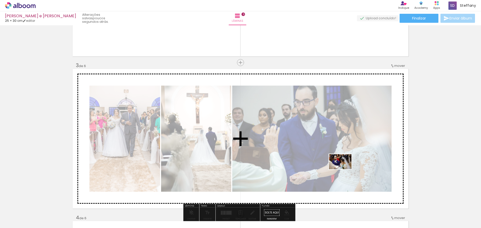
drag, startPoint x: 341, startPoint y: 217, endPoint x: 344, endPoint y: 169, distance: 47.6
click at [344, 169] on quentale-workspace at bounding box center [240, 114] width 481 height 228
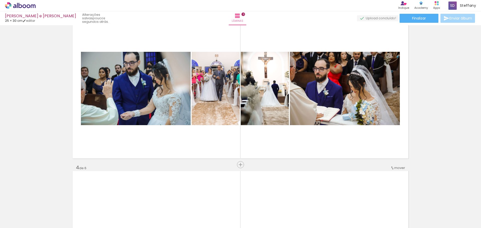
scroll to position [351, 0]
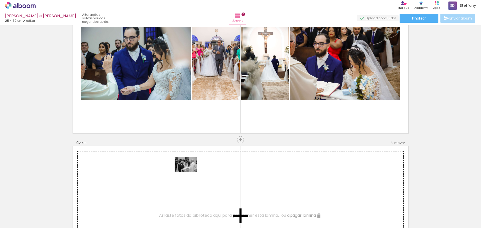
drag, startPoint x: 363, startPoint y: 215, endPoint x: 190, endPoint y: 172, distance: 178.5
click at [190, 172] on quentale-workspace at bounding box center [240, 114] width 481 height 228
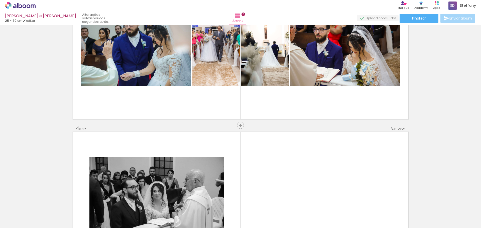
scroll to position [376, 0]
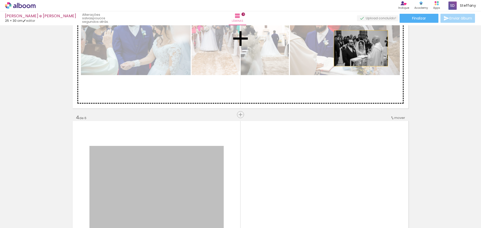
drag, startPoint x: 176, startPoint y: 171, endPoint x: 359, endPoint y: 48, distance: 220.0
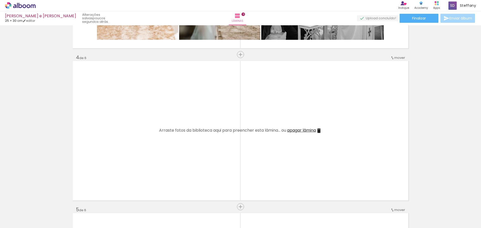
scroll to position [451, 0]
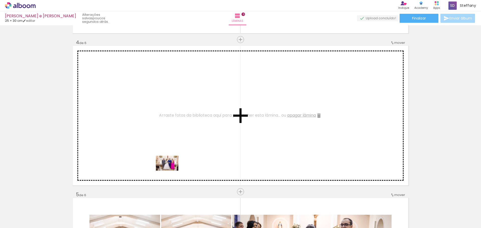
drag, startPoint x: 171, startPoint y: 215, endPoint x: 171, endPoint y: 171, distance: 44.6
click at [171, 171] on quentale-workspace at bounding box center [240, 114] width 481 height 228
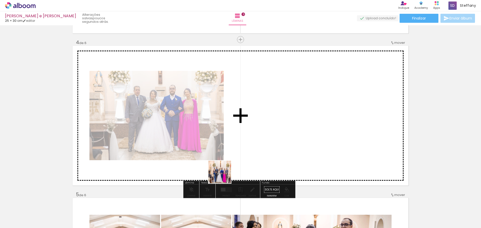
drag, startPoint x: 197, startPoint y: 218, endPoint x: 243, endPoint y: 144, distance: 87.5
click at [243, 144] on quentale-workspace at bounding box center [240, 114] width 481 height 228
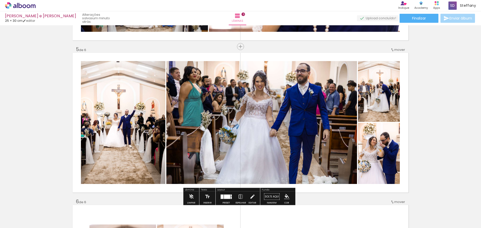
scroll to position [656, 0]
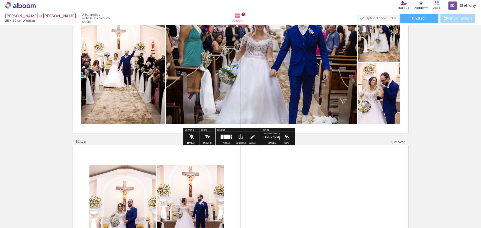
click at [224, 138] on div at bounding box center [227, 137] width 6 height 4
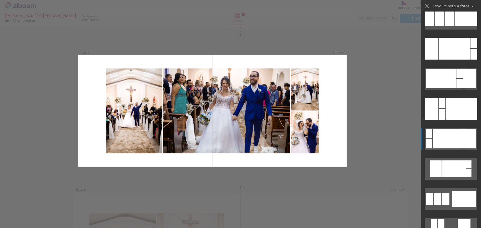
scroll to position [1127, 0]
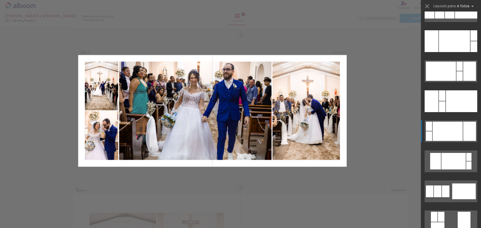
click at [463, 127] on div at bounding box center [469, 131] width 13 height 19
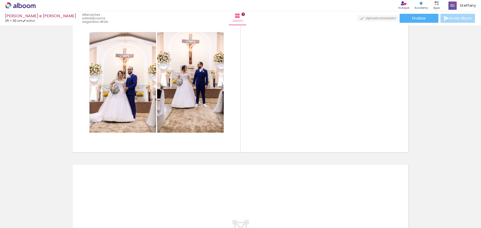
scroll to position [0, 155]
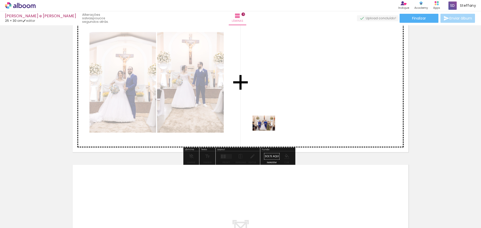
drag, startPoint x: 178, startPoint y: 212, endPoint x: 258, endPoint y: 189, distance: 83.4
click at [282, 93] on quentale-workspace at bounding box center [240, 114] width 481 height 228
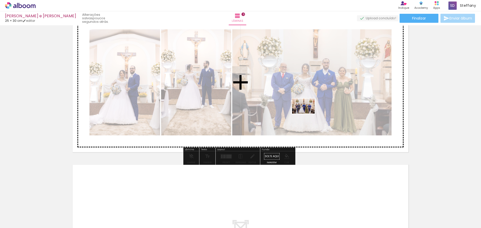
drag, startPoint x: 205, startPoint y: 215, endPoint x: 307, endPoint y: 114, distance: 143.8
click at [307, 114] on quentale-workspace at bounding box center [240, 114] width 481 height 228
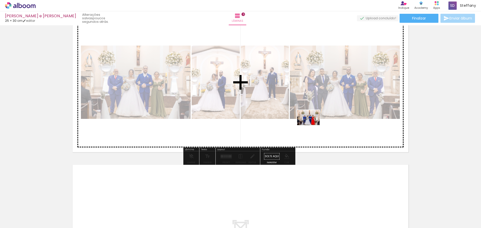
drag, startPoint x: 233, startPoint y: 215, endPoint x: 317, endPoint y: 118, distance: 127.8
click at [317, 118] on quentale-workspace at bounding box center [240, 114] width 481 height 228
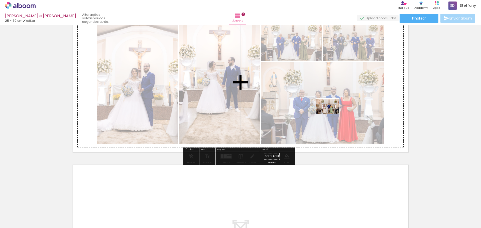
drag, startPoint x: 261, startPoint y: 215, endPoint x: 333, endPoint y: 112, distance: 125.6
click at [332, 113] on quentale-workspace at bounding box center [240, 114] width 481 height 228
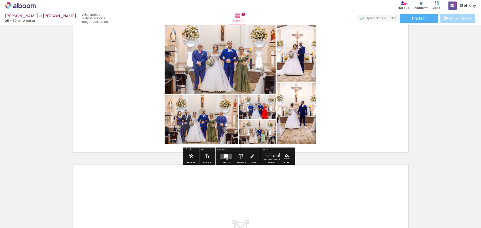
click at [224, 157] on div at bounding box center [225, 157] width 2 height 1
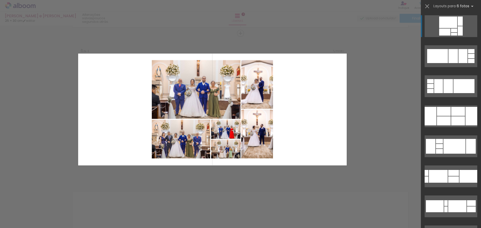
scroll to position [760, 0]
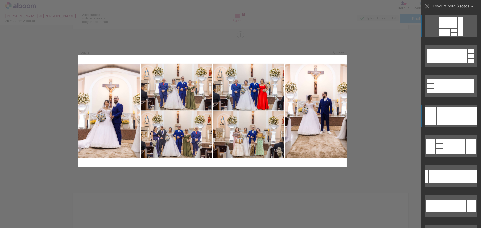
click at [460, 121] on div at bounding box center [458, 120] width 14 height 9
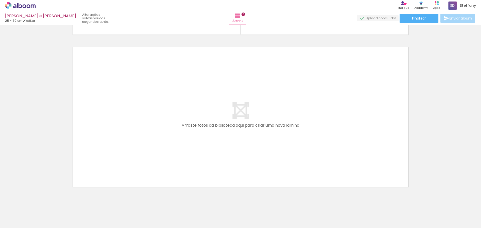
scroll to position [914, 0]
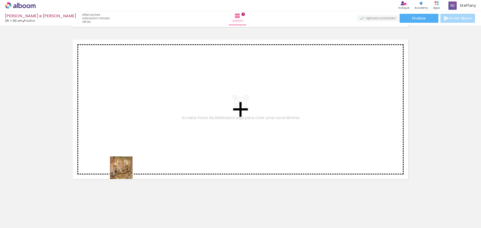
drag, startPoint x: 114, startPoint y: 217, endPoint x: 125, endPoint y: 164, distance: 54.6
click at [125, 164] on quentale-workspace at bounding box center [240, 114] width 481 height 228
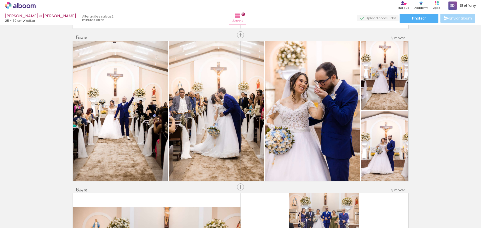
scroll to position [0, 121]
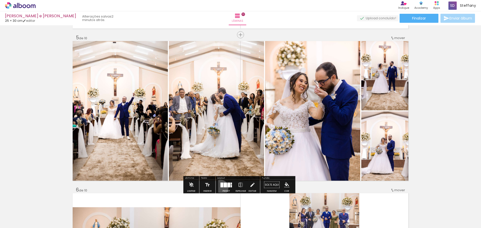
click at [219, 188] on div at bounding box center [226, 185] width 14 height 10
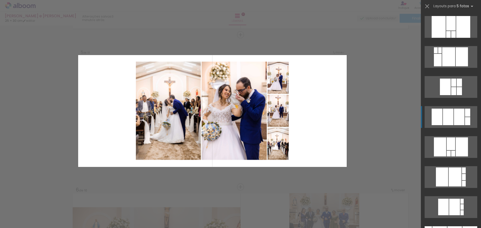
scroll to position [421, 0]
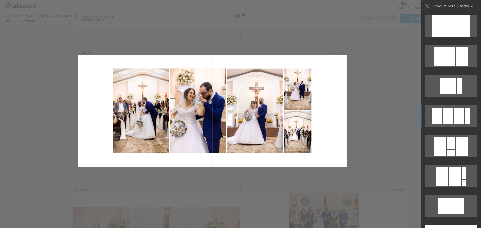
click at [455, 122] on div at bounding box center [459, 116] width 11 height 17
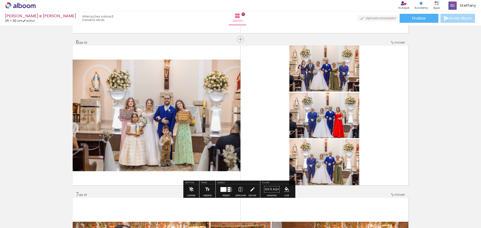
scroll to position [758, 0]
